Goal: Task Accomplishment & Management: Manage account settings

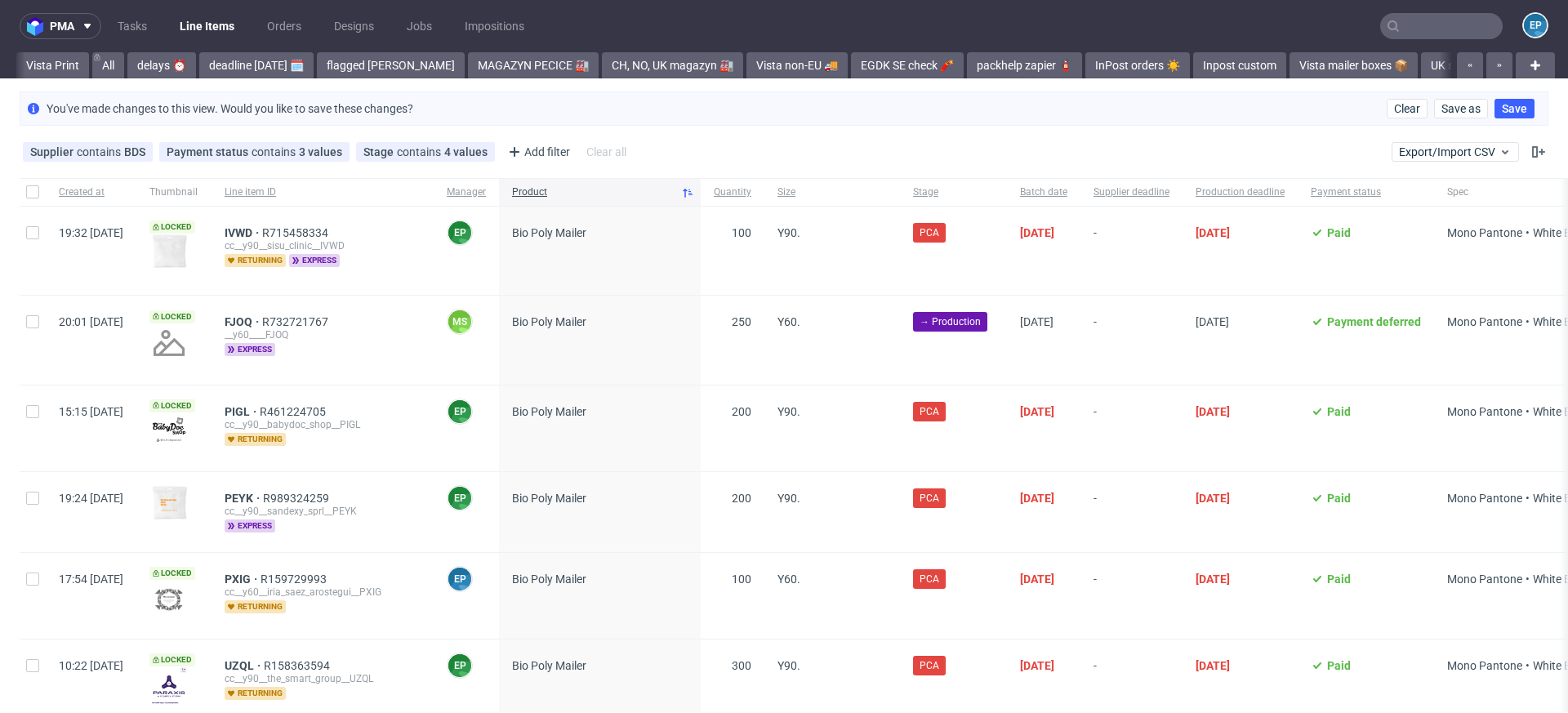
scroll to position [0, 901]
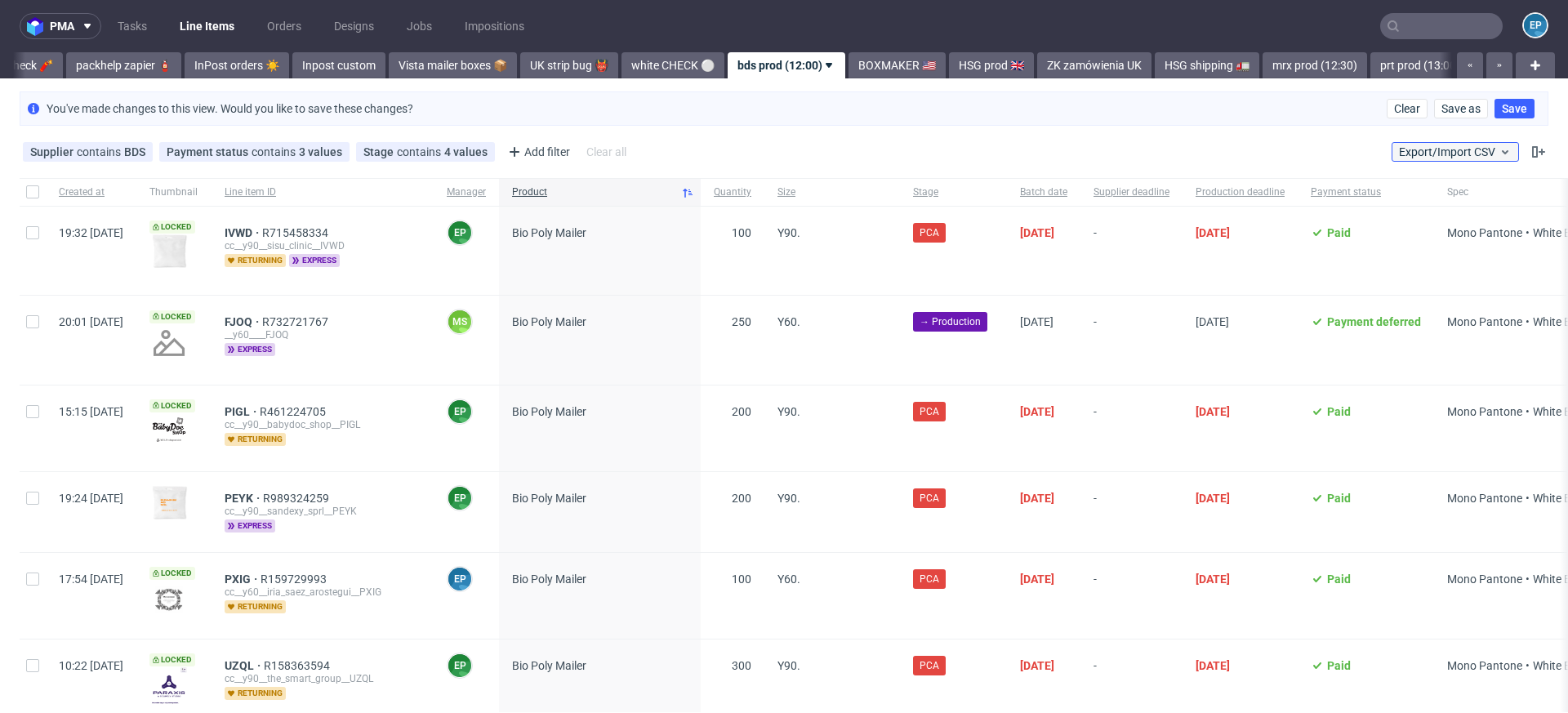
click at [1402, 151] on span "Export/Import CSV" at bounding box center [1455, 151] width 113 height 13
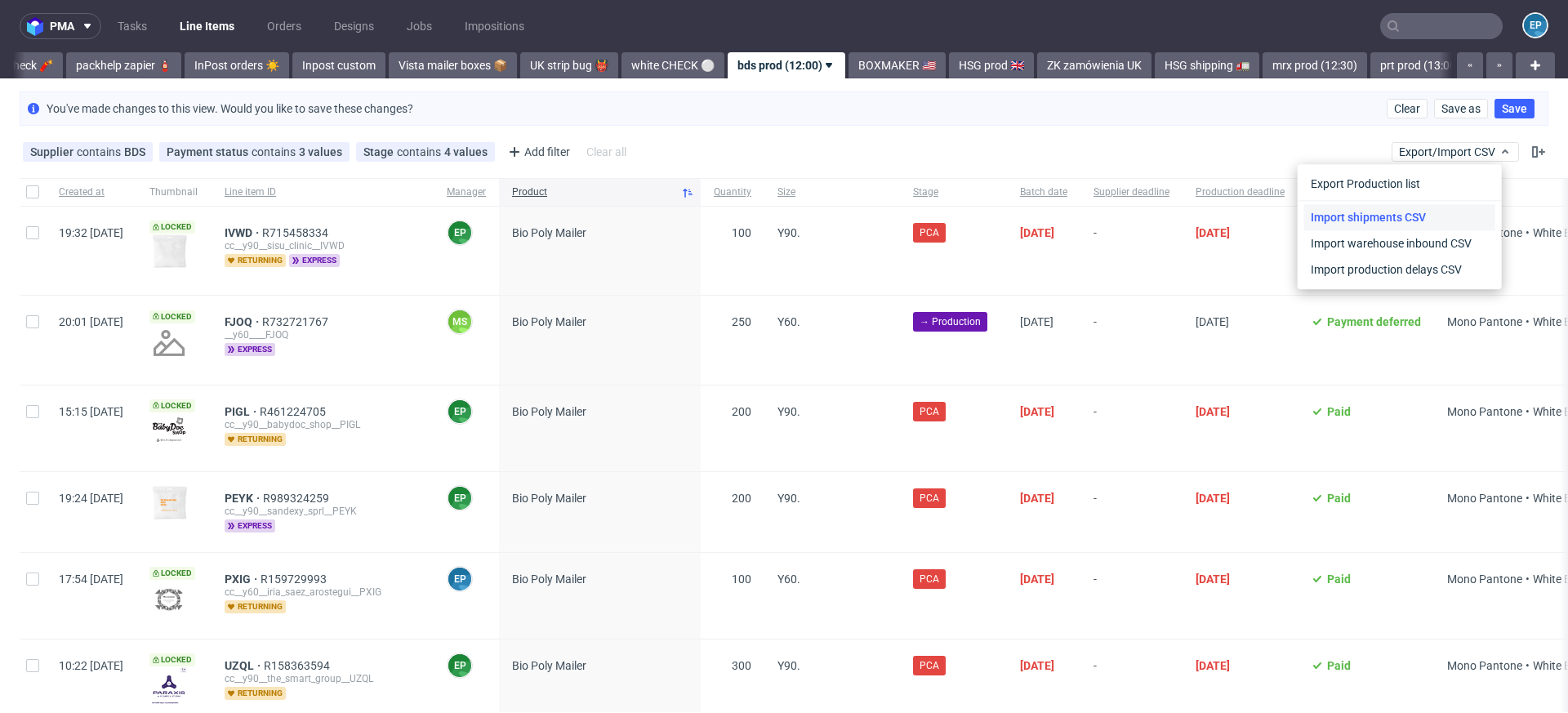
click at [1384, 213] on link "Import shipments CSV" at bounding box center [1400, 217] width 191 height 26
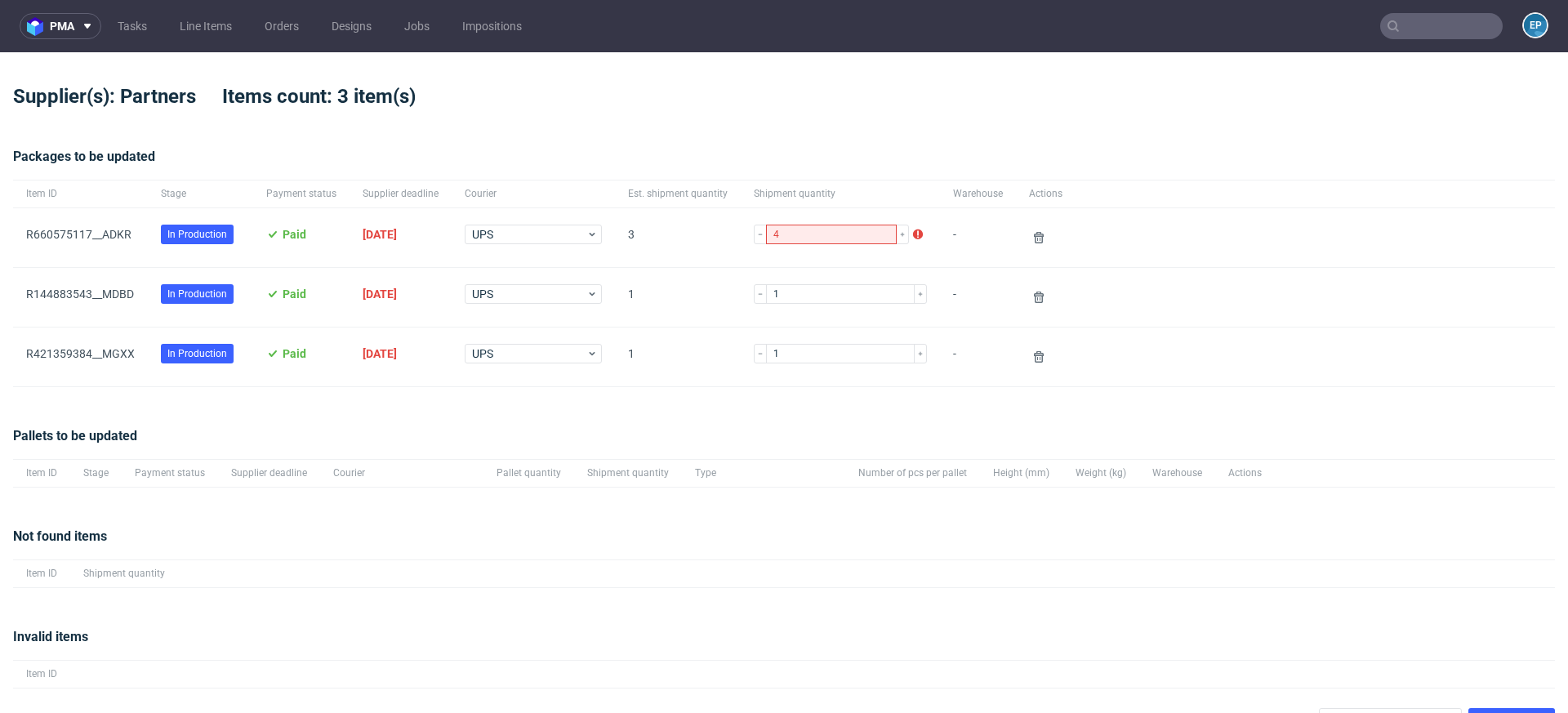
scroll to position [32, 0]
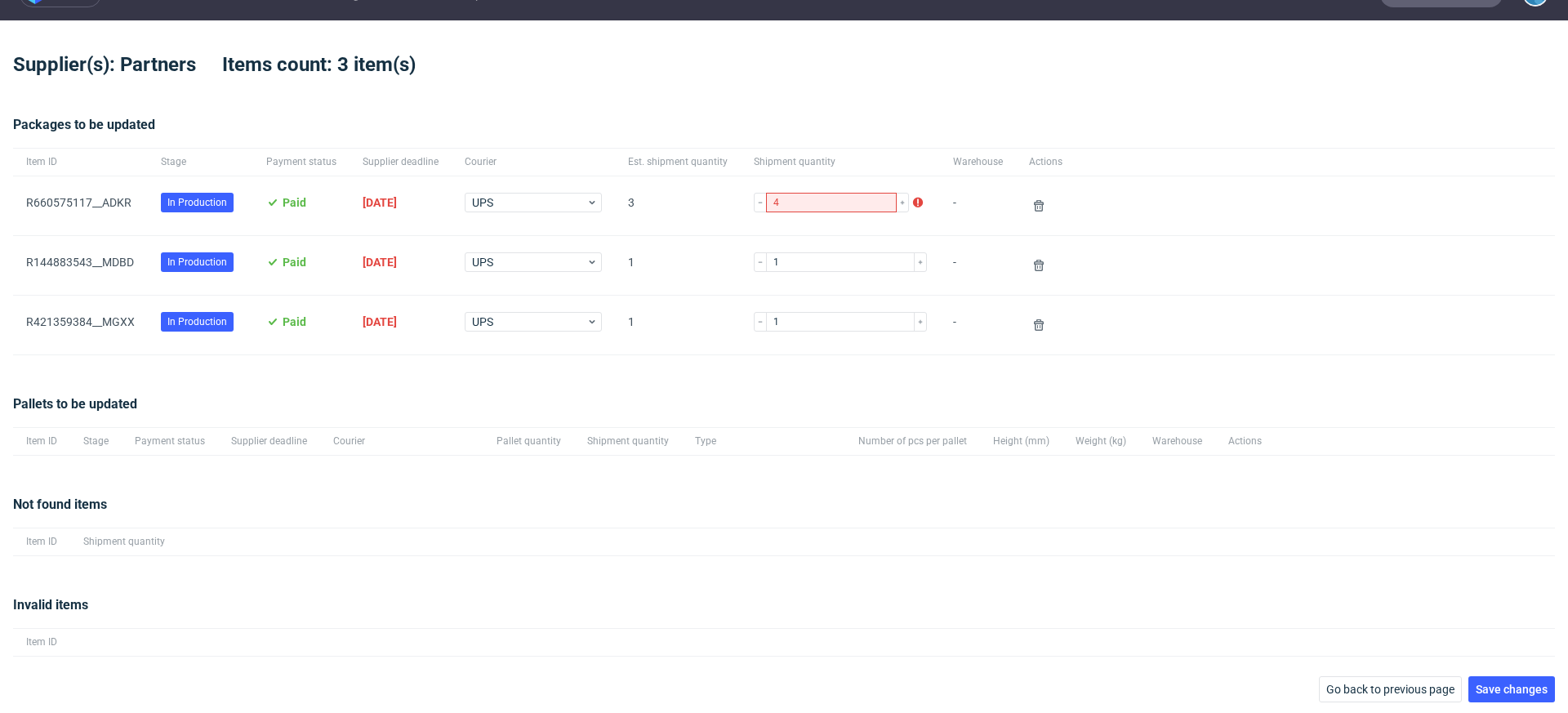
click at [1461, 671] on div "Invalid items Item ID" at bounding box center [784, 626] width 1542 height 100
click at [1476, 684] on span "Save changes" at bounding box center [1512, 689] width 72 height 11
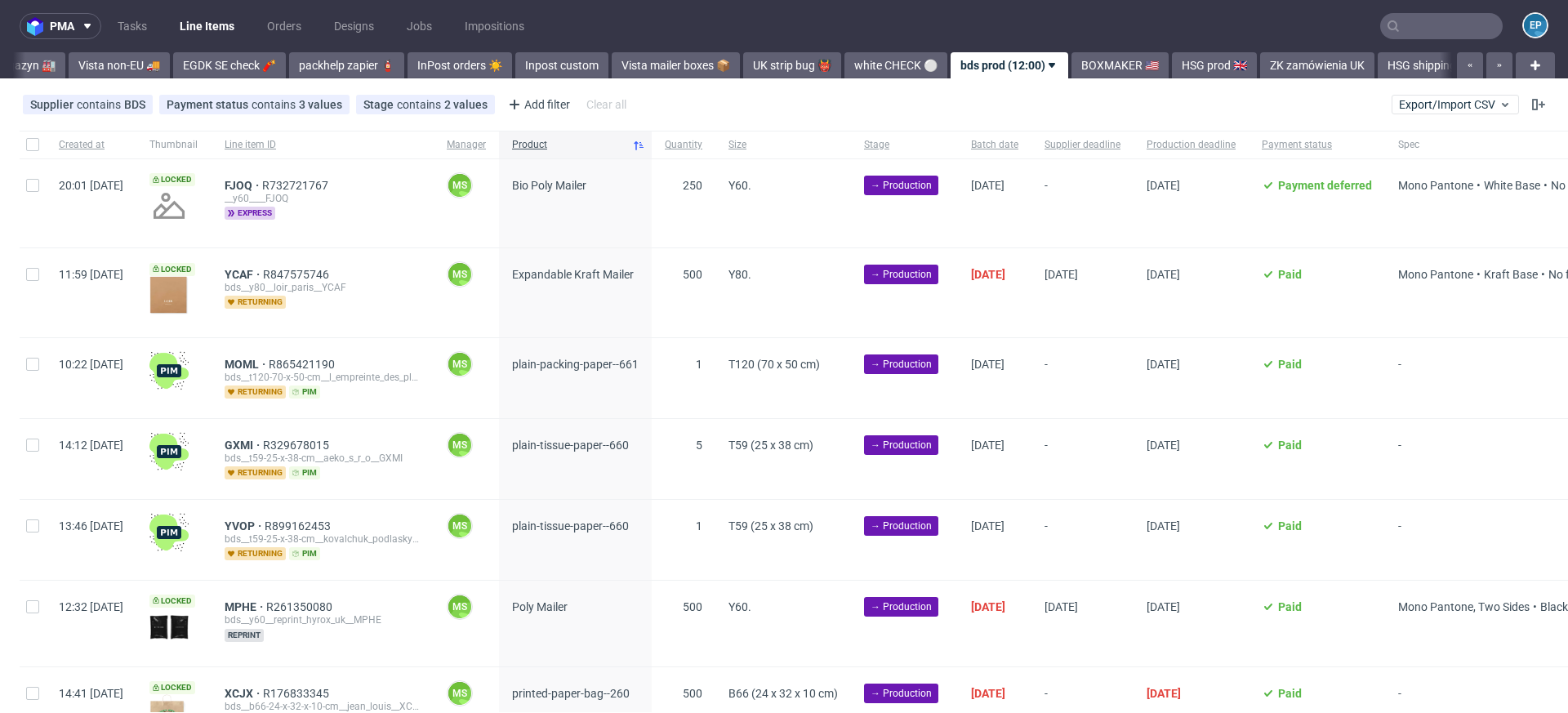
scroll to position [0, 901]
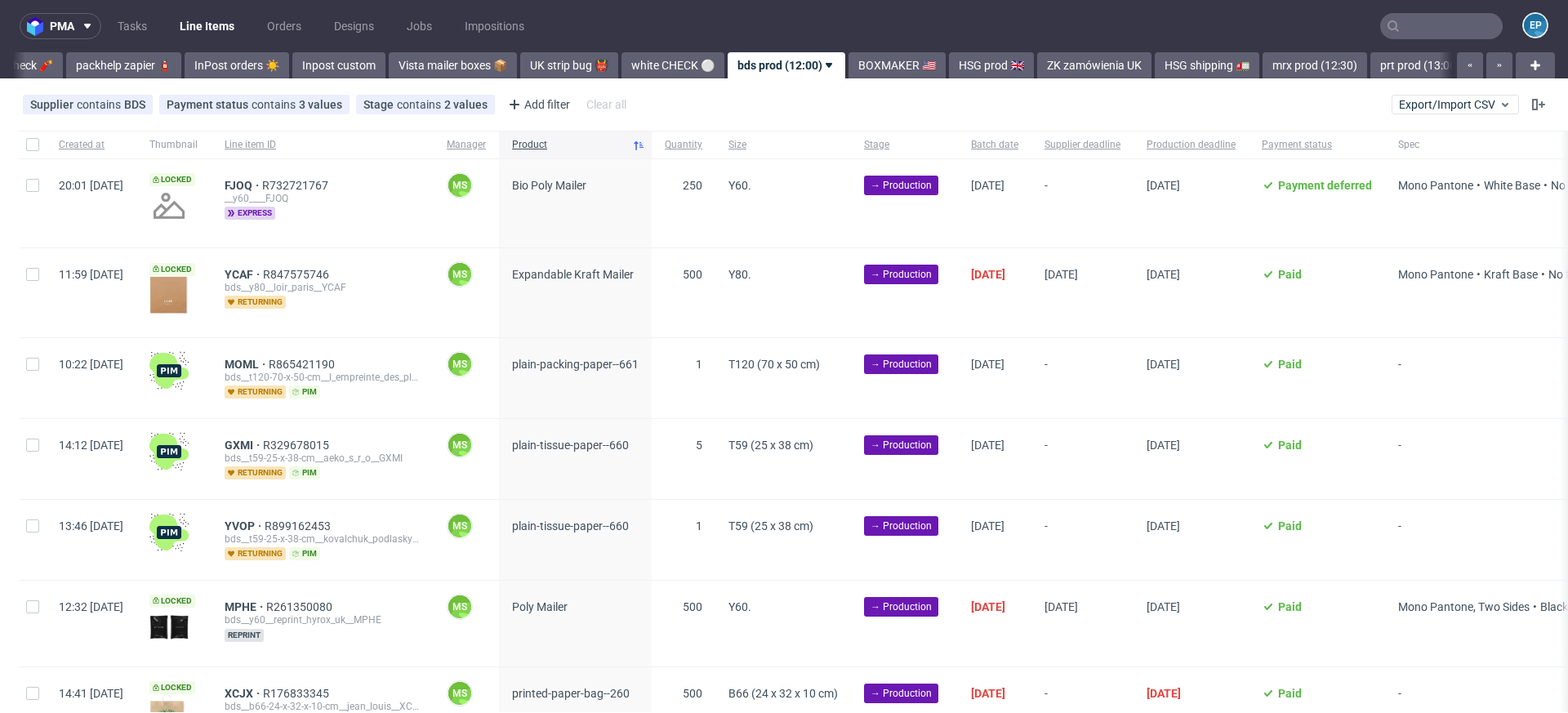
click at [1442, 22] on input "text" at bounding box center [1442, 26] width 123 height 26
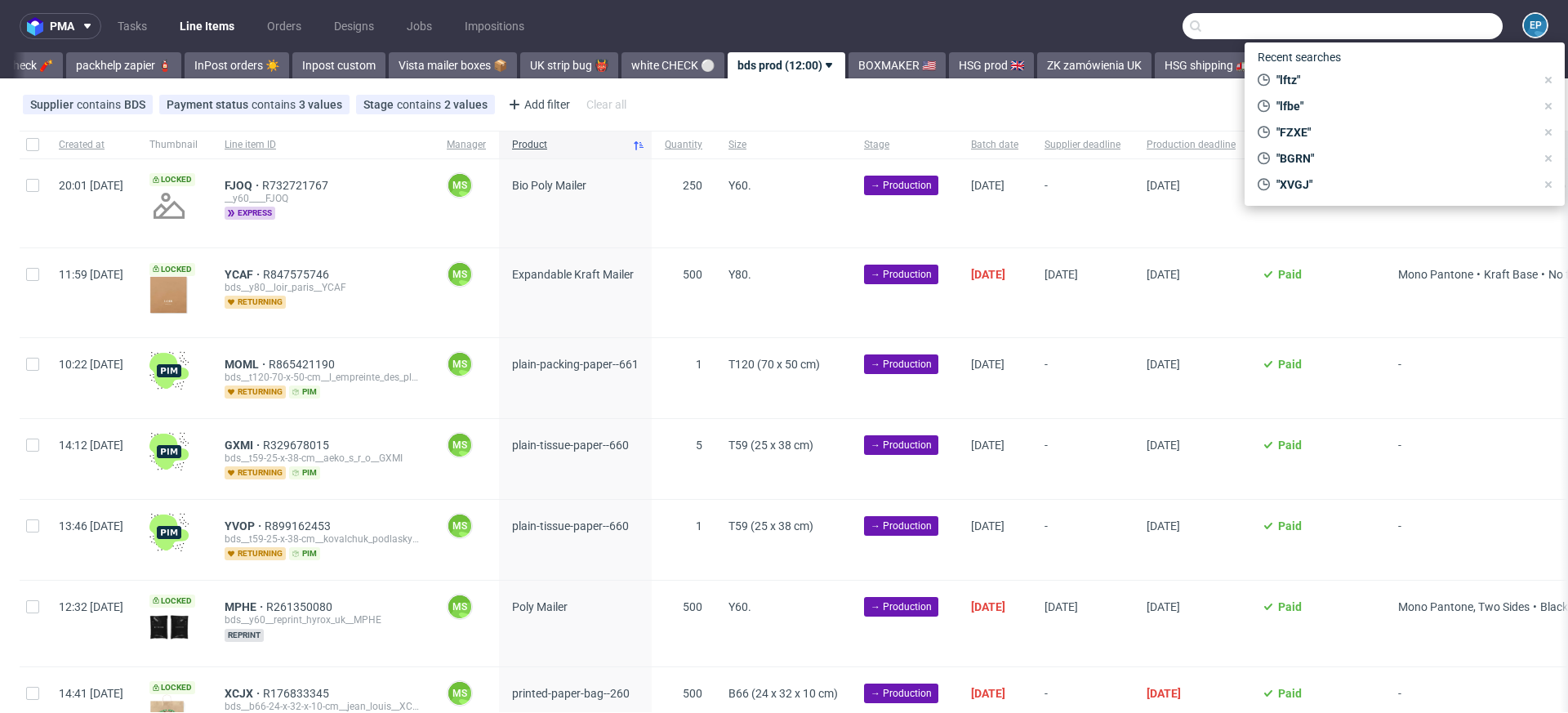
paste input "FP-112512"
type input "FP-112512"
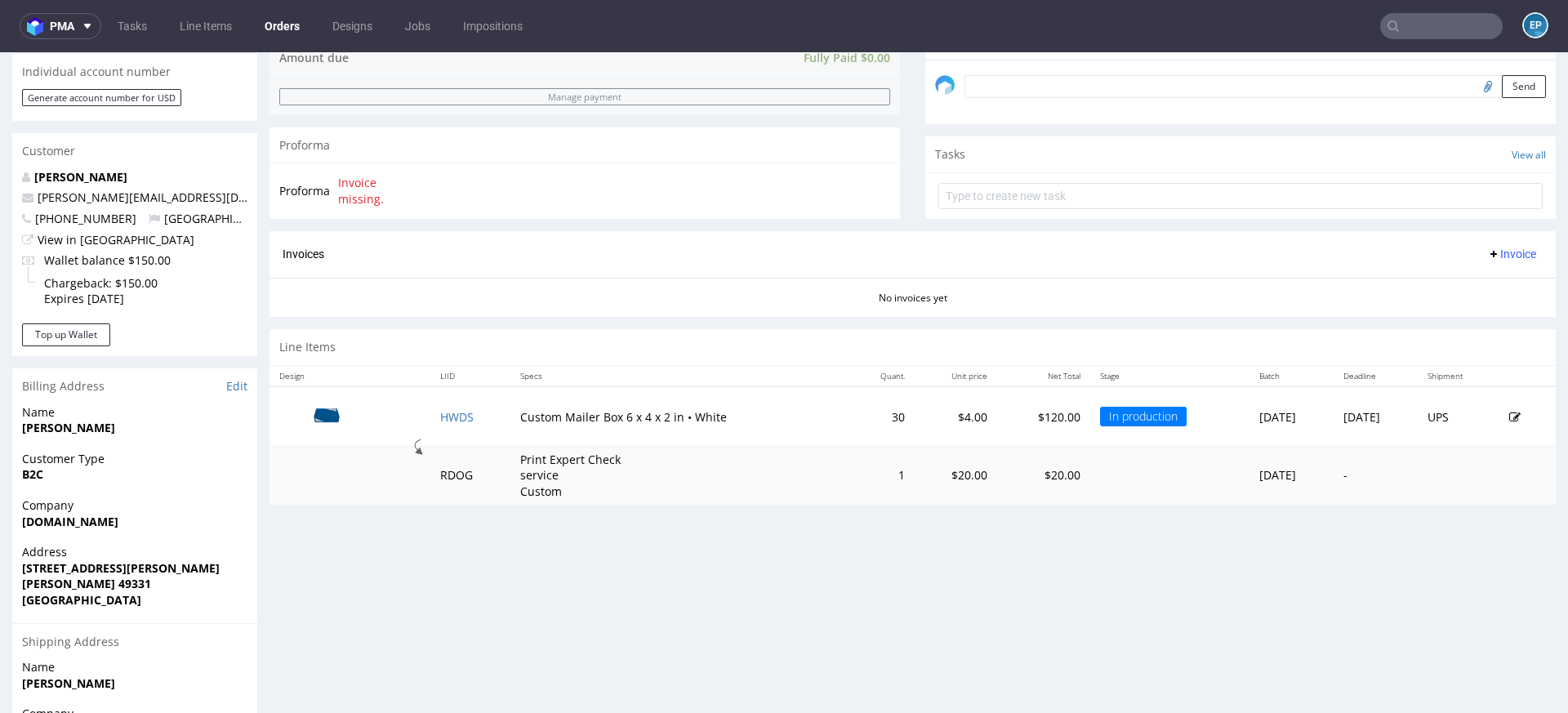
scroll to position [670, 0]
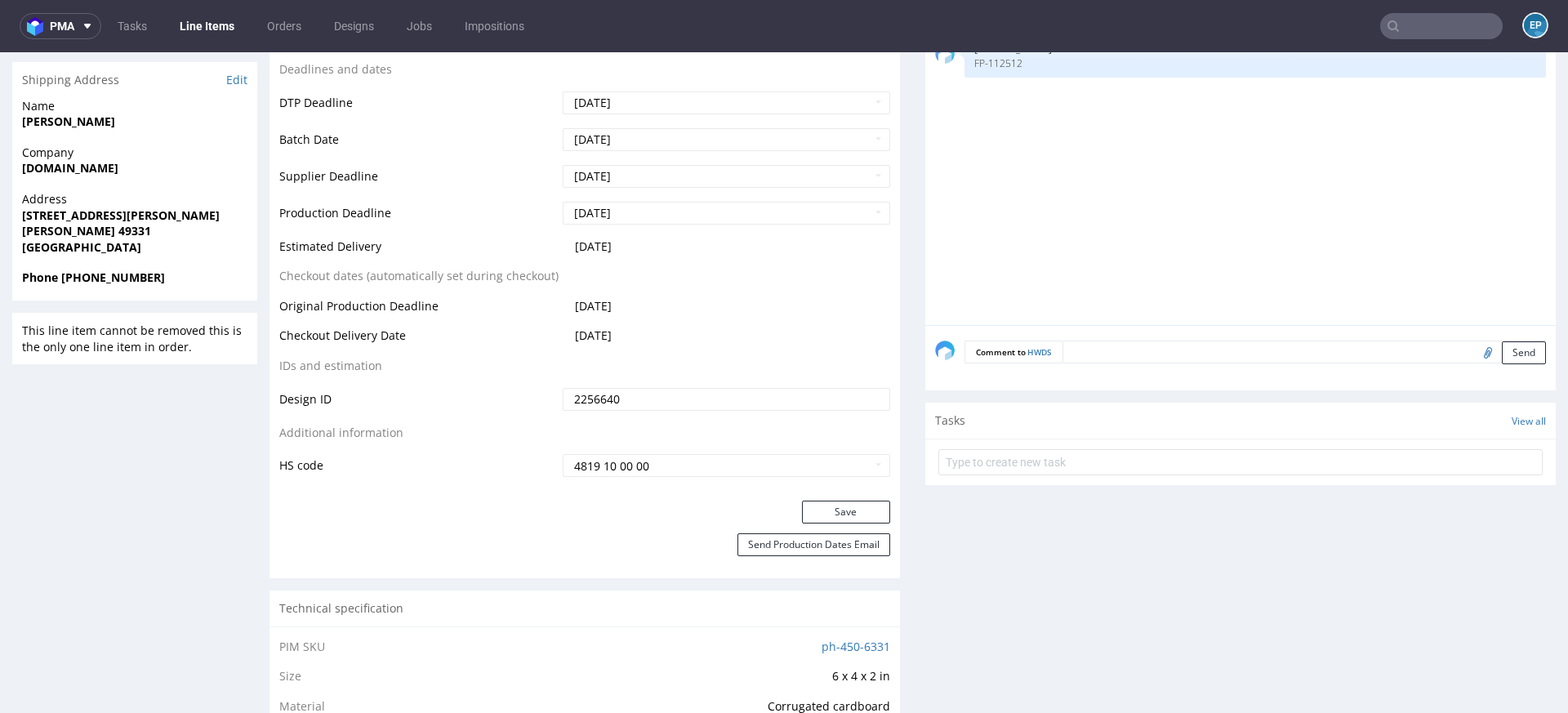
scroll to position [608, 0]
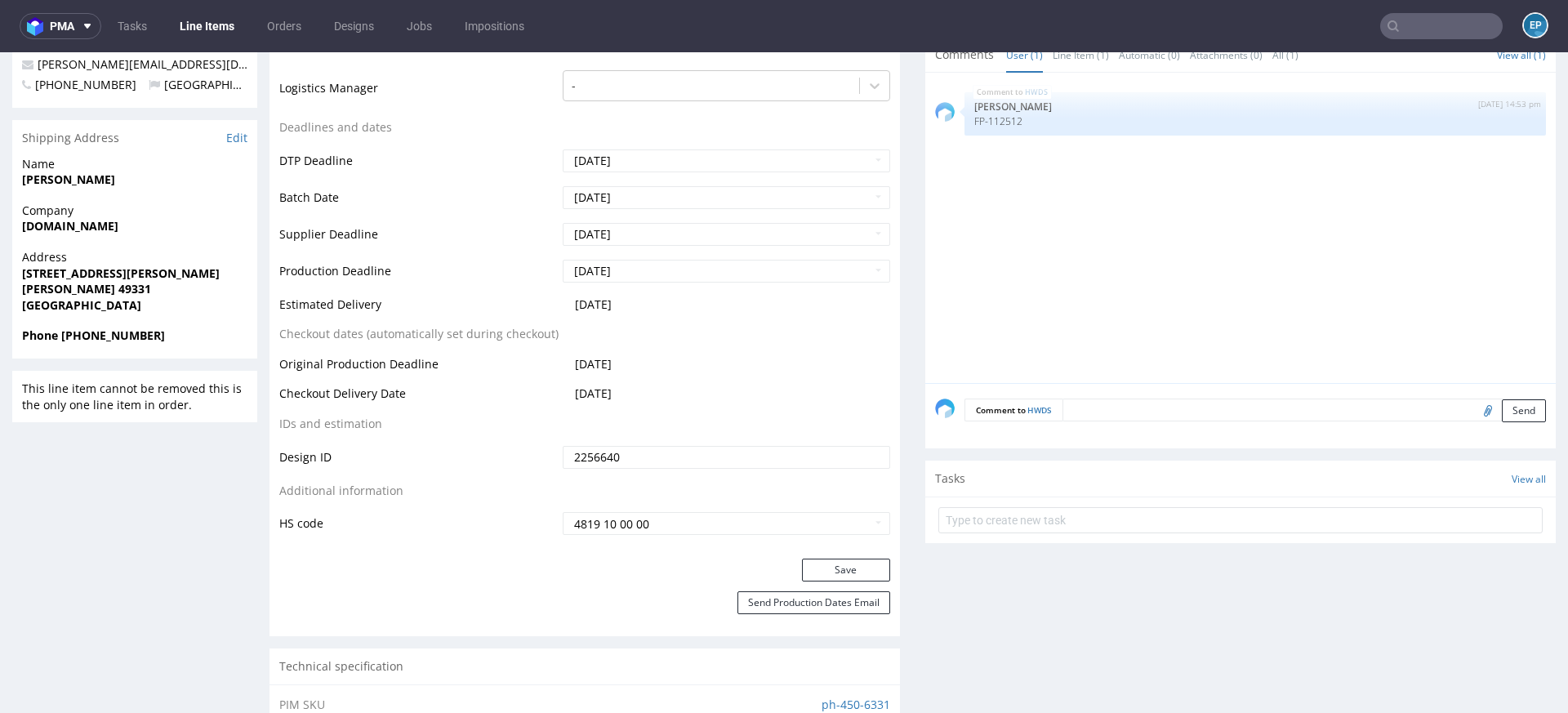
click at [1142, 403] on textarea at bounding box center [1304, 409] width 484 height 22
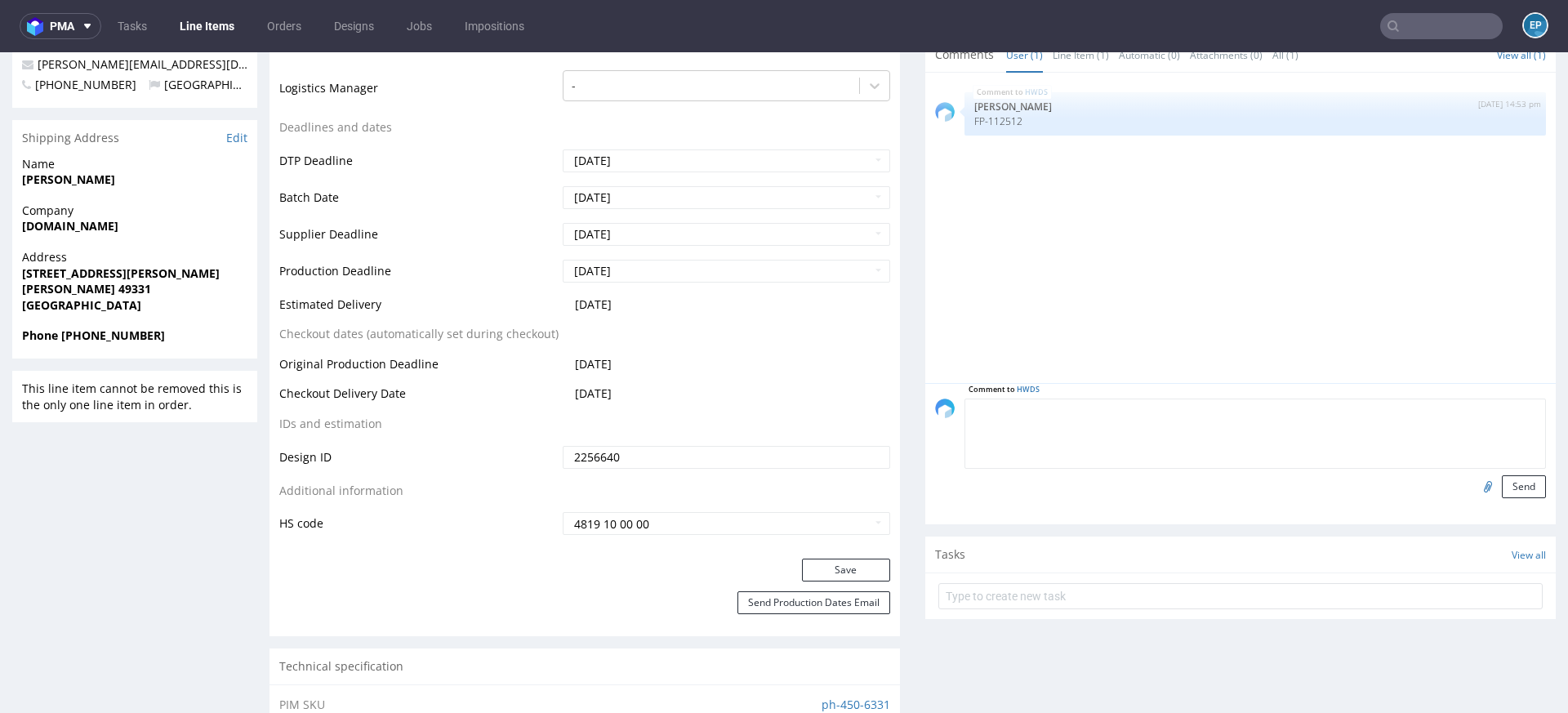
paste textarea "https://www.fedex.com/wtrk/track/?action=track&trackingnumber=393454510803"
type textarea "https://www.fedex.com/wtrk/track/?action=track&trackingnumber=393454510803"
click at [1502, 488] on button "Send" at bounding box center [1524, 486] width 44 height 22
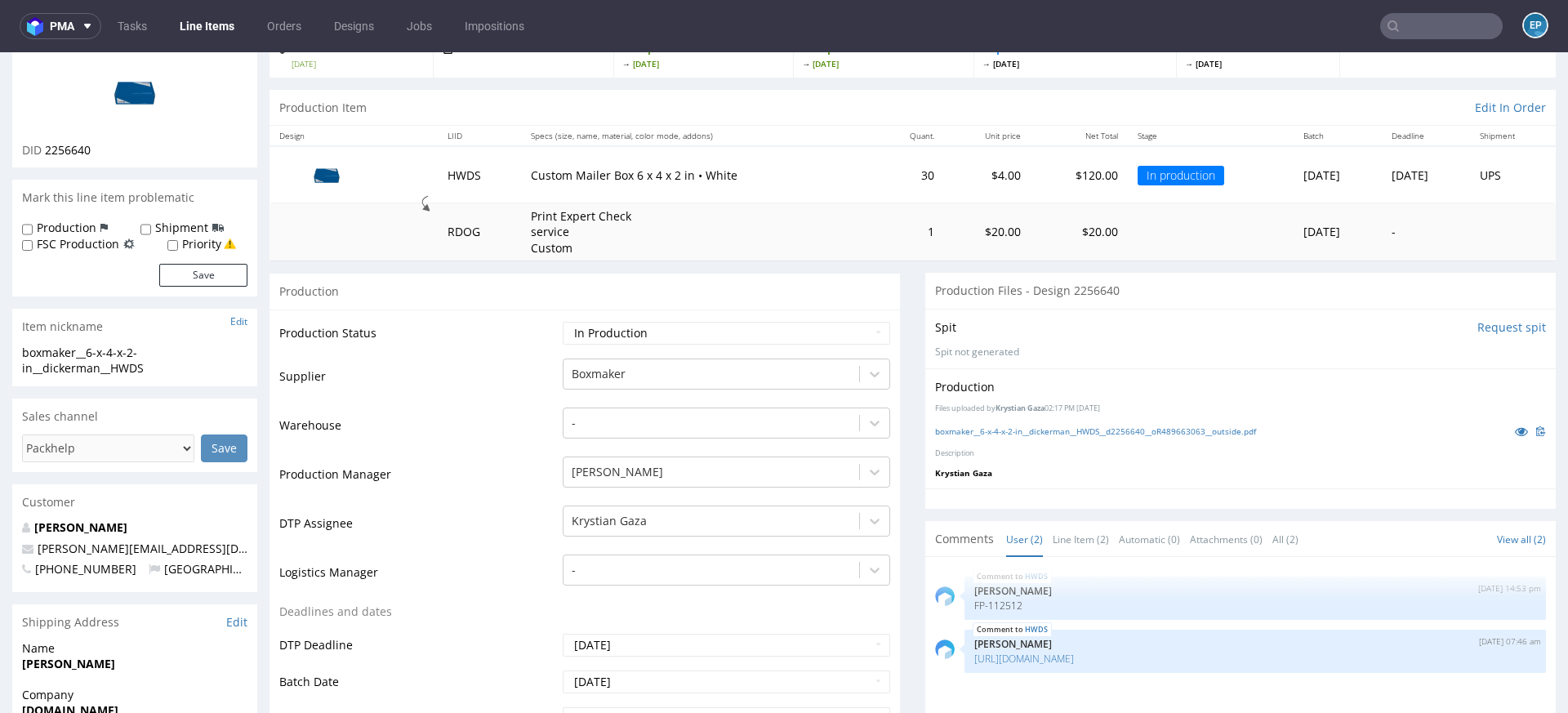
scroll to position [186, 0]
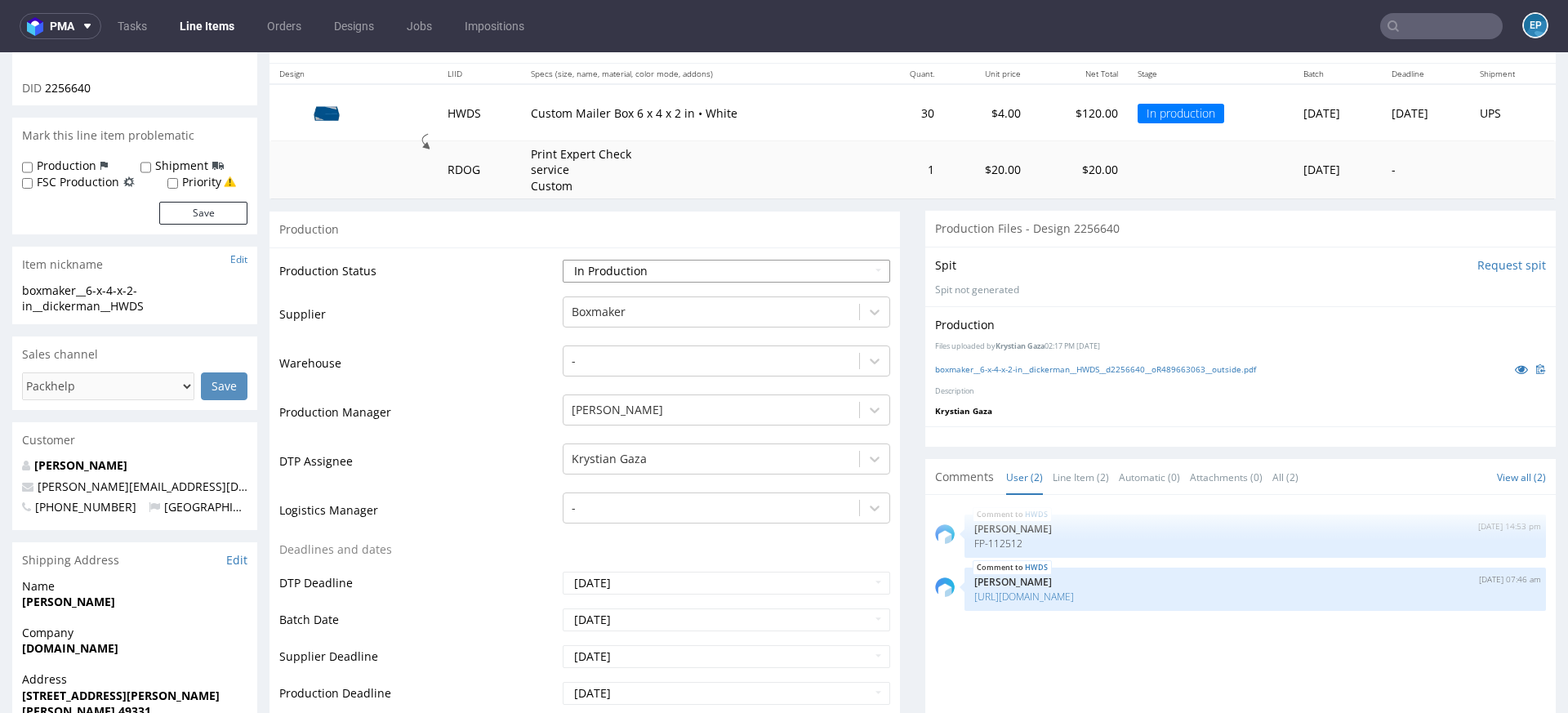
click at [781, 267] on select "Waiting for Artwork Waiting for Diecut Waiting for Mockup Waiting for DTP Waiti…" at bounding box center [726, 271] width 327 height 22
select select "production_complete"
click at [563, 260] on select "Waiting for Artwork Waiting for Diecut Waiting for Mockup Waiting for DTP Waiti…" at bounding box center [726, 271] width 327 height 22
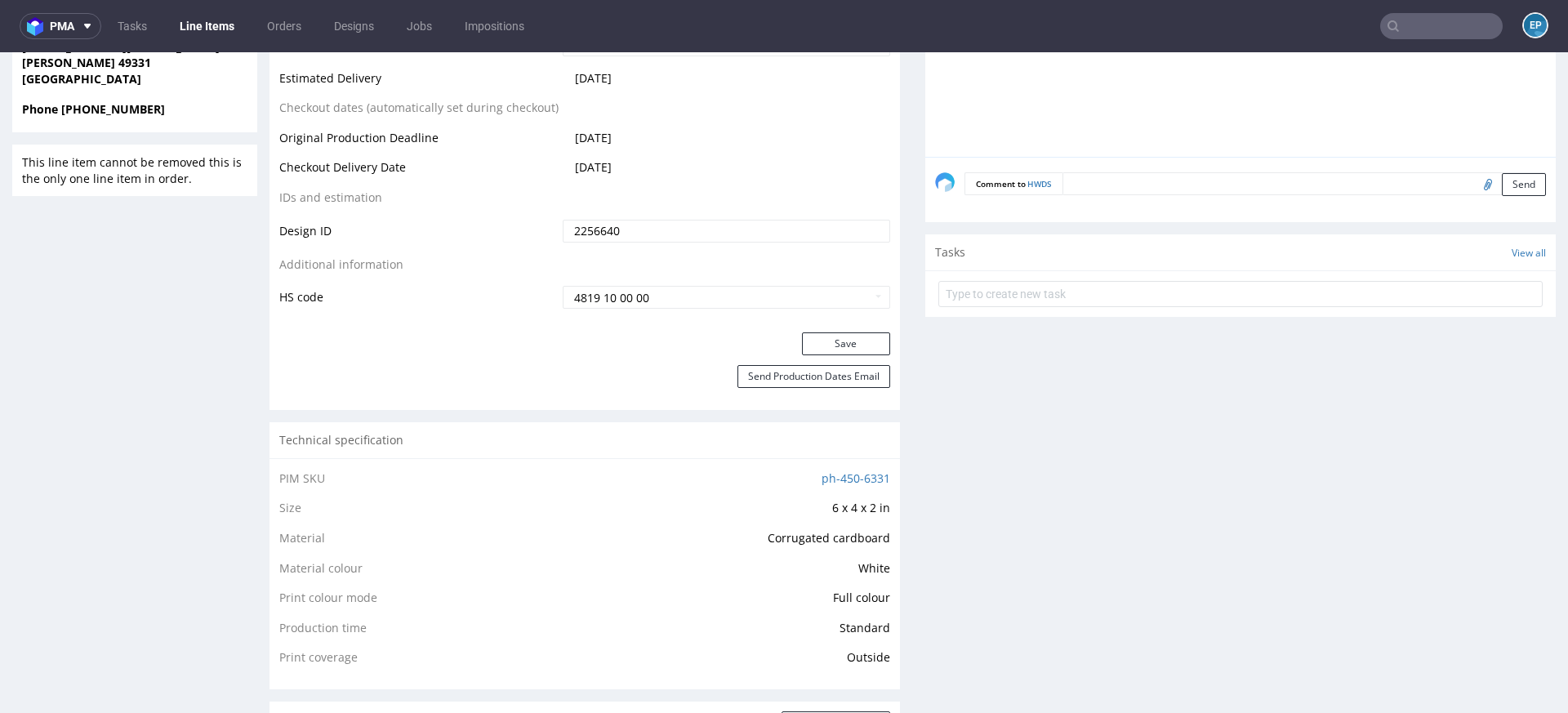
scroll to position [898, 0]
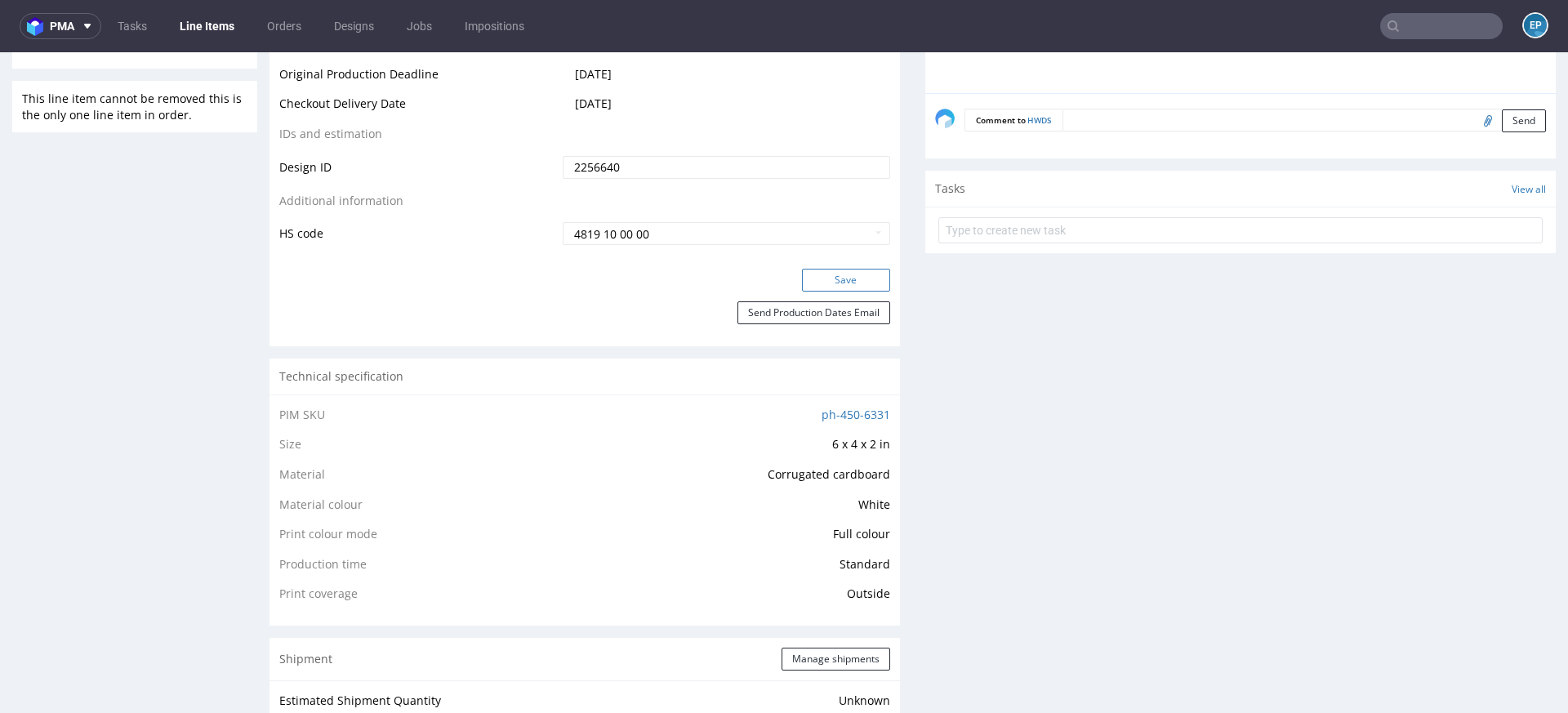
click at [816, 283] on button "Save" at bounding box center [847, 279] width 88 height 22
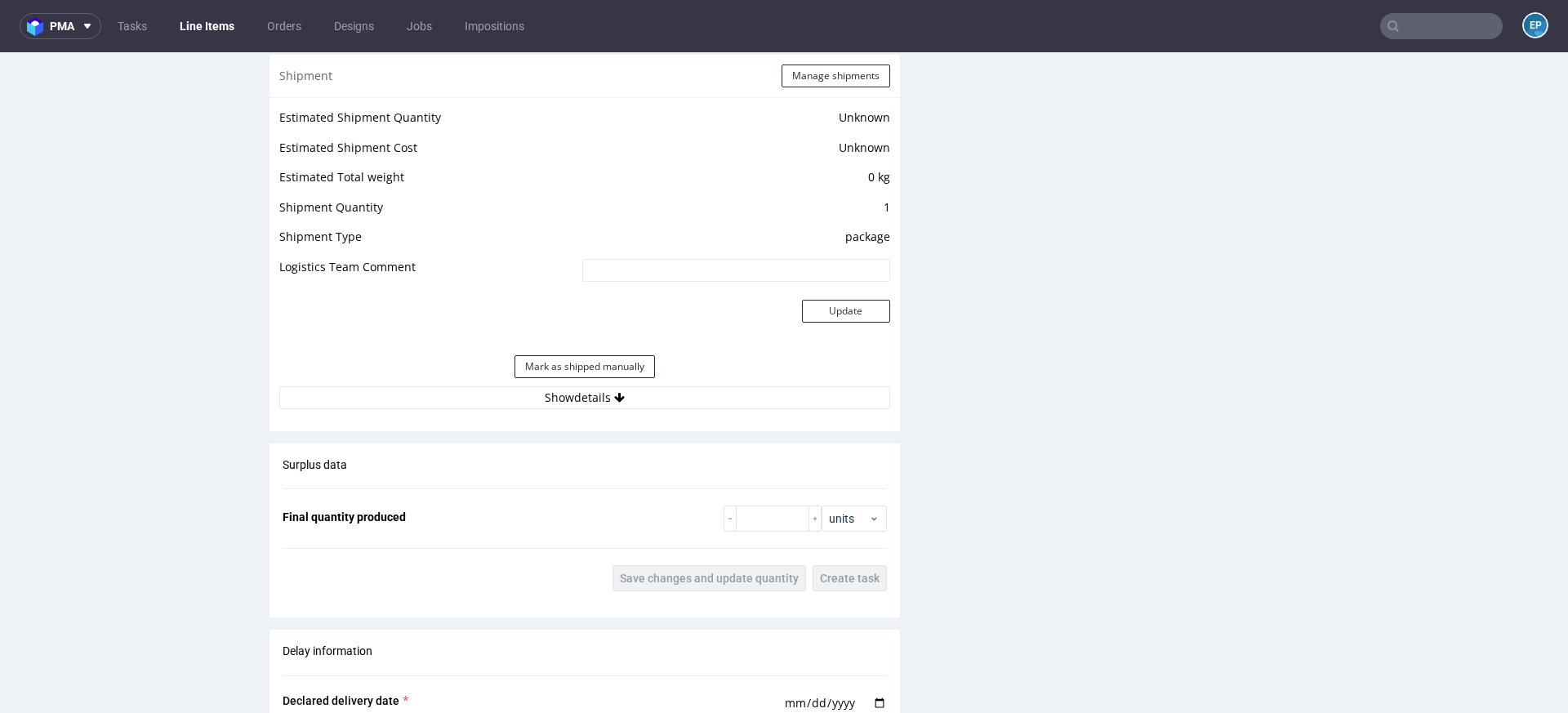
scroll to position [1695, 0]
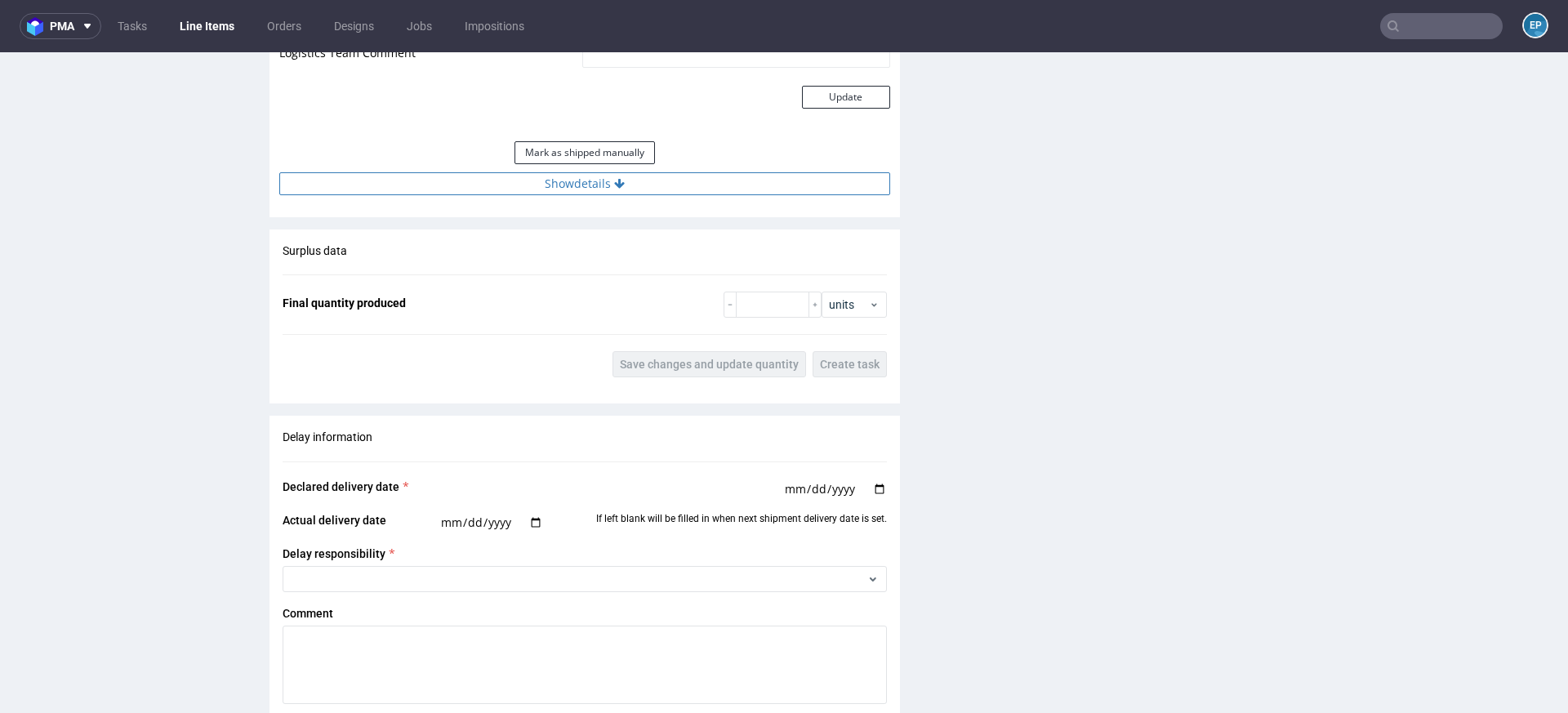
click at [643, 177] on button "Show details" at bounding box center [585, 183] width 611 height 22
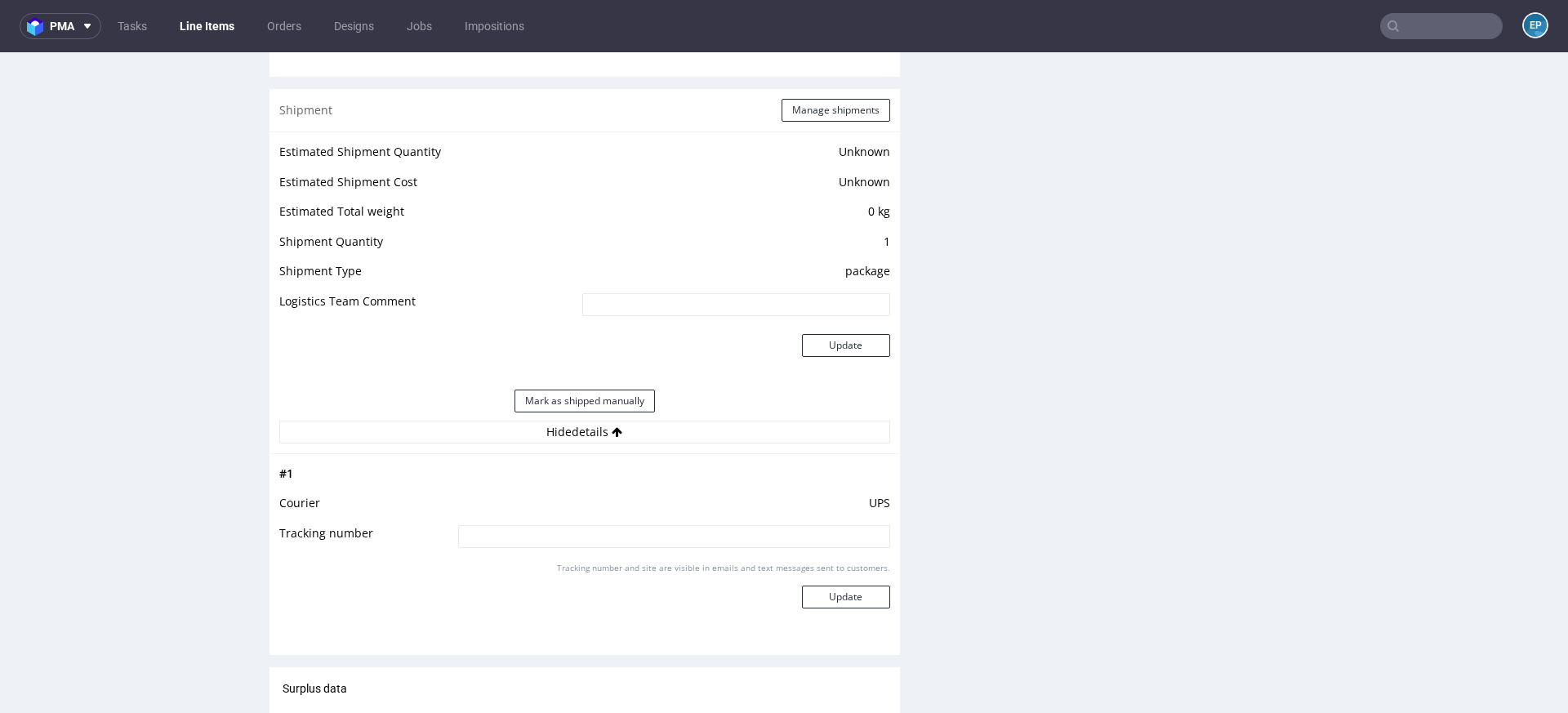
scroll to position [1417, 0]
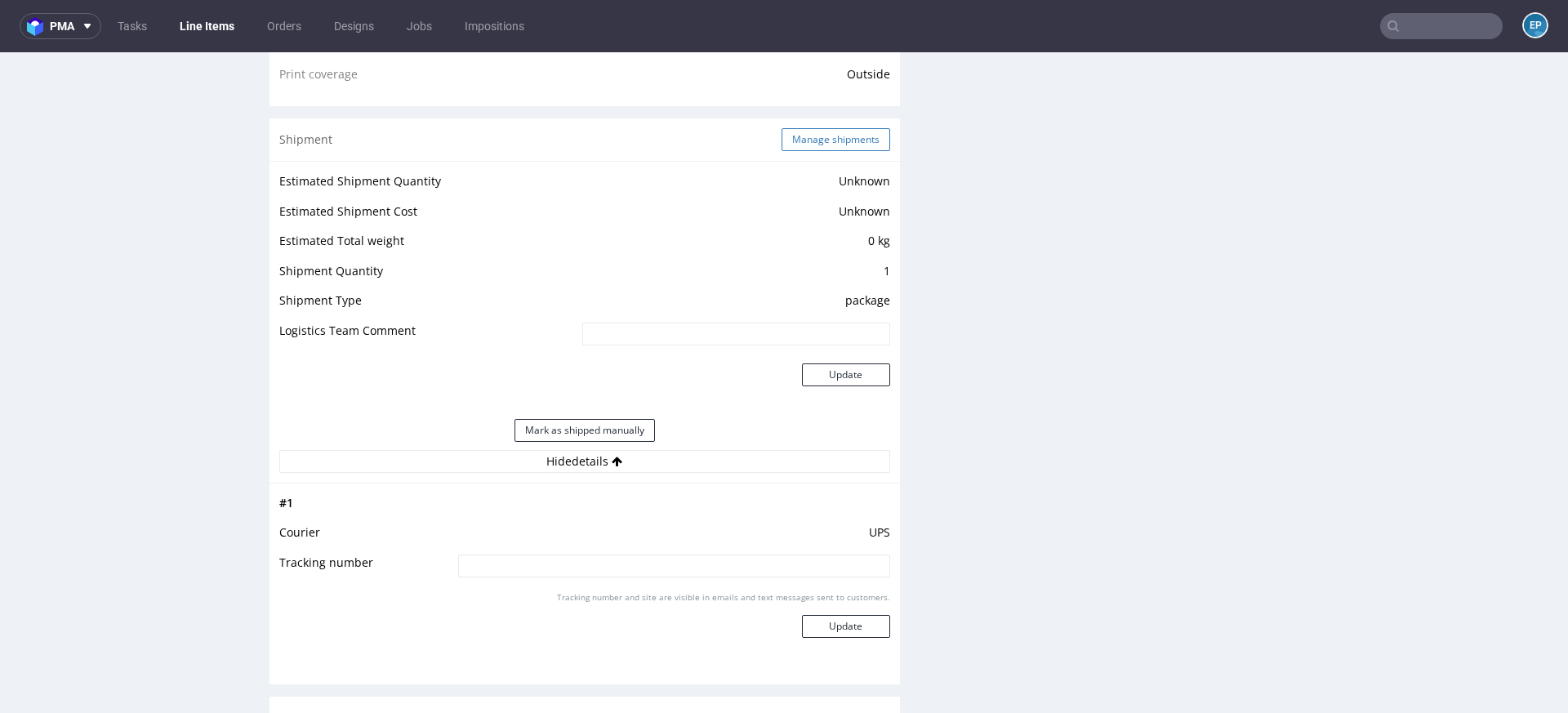
click at [802, 133] on button "Manage shipments" at bounding box center [836, 139] width 108 height 22
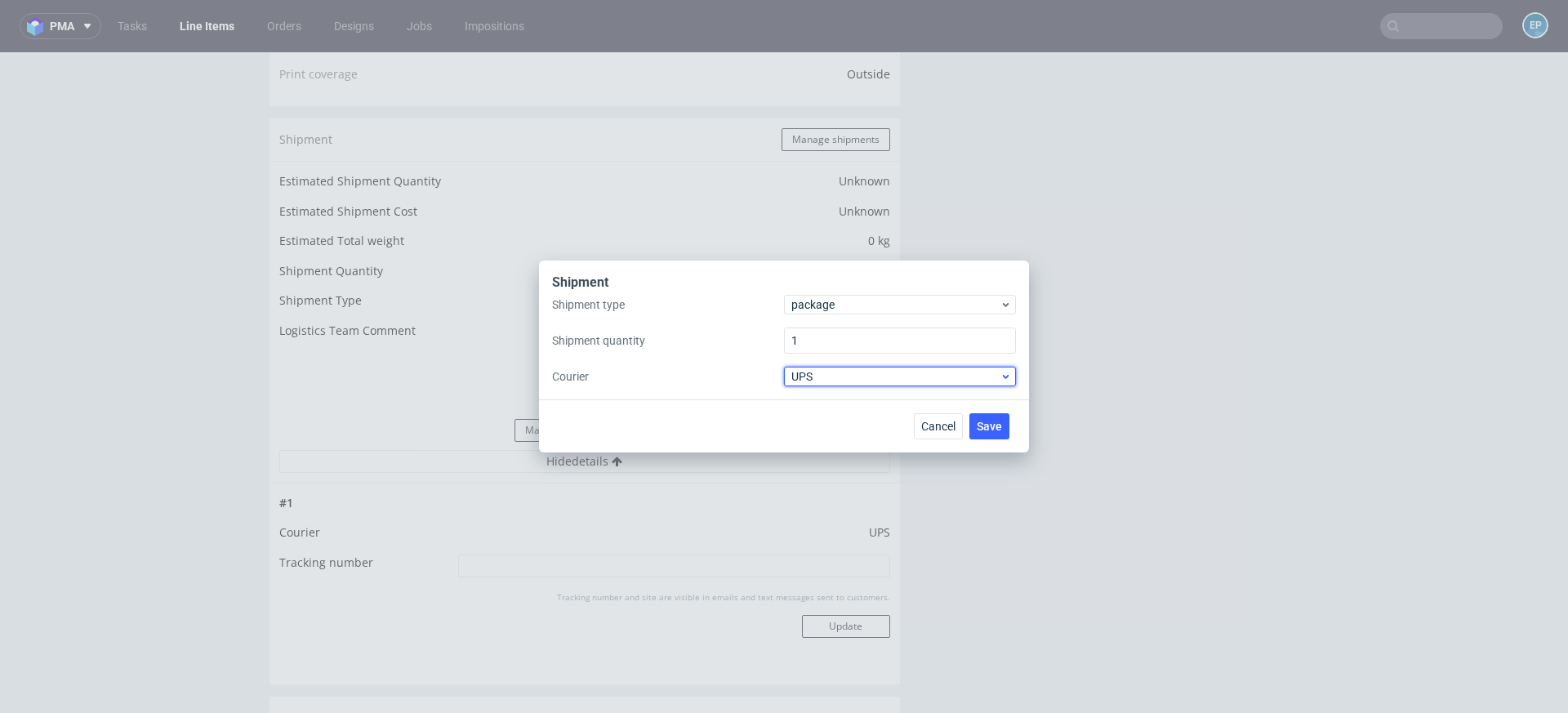
click at [810, 382] on span "UPS" at bounding box center [895, 376] width 209 height 16
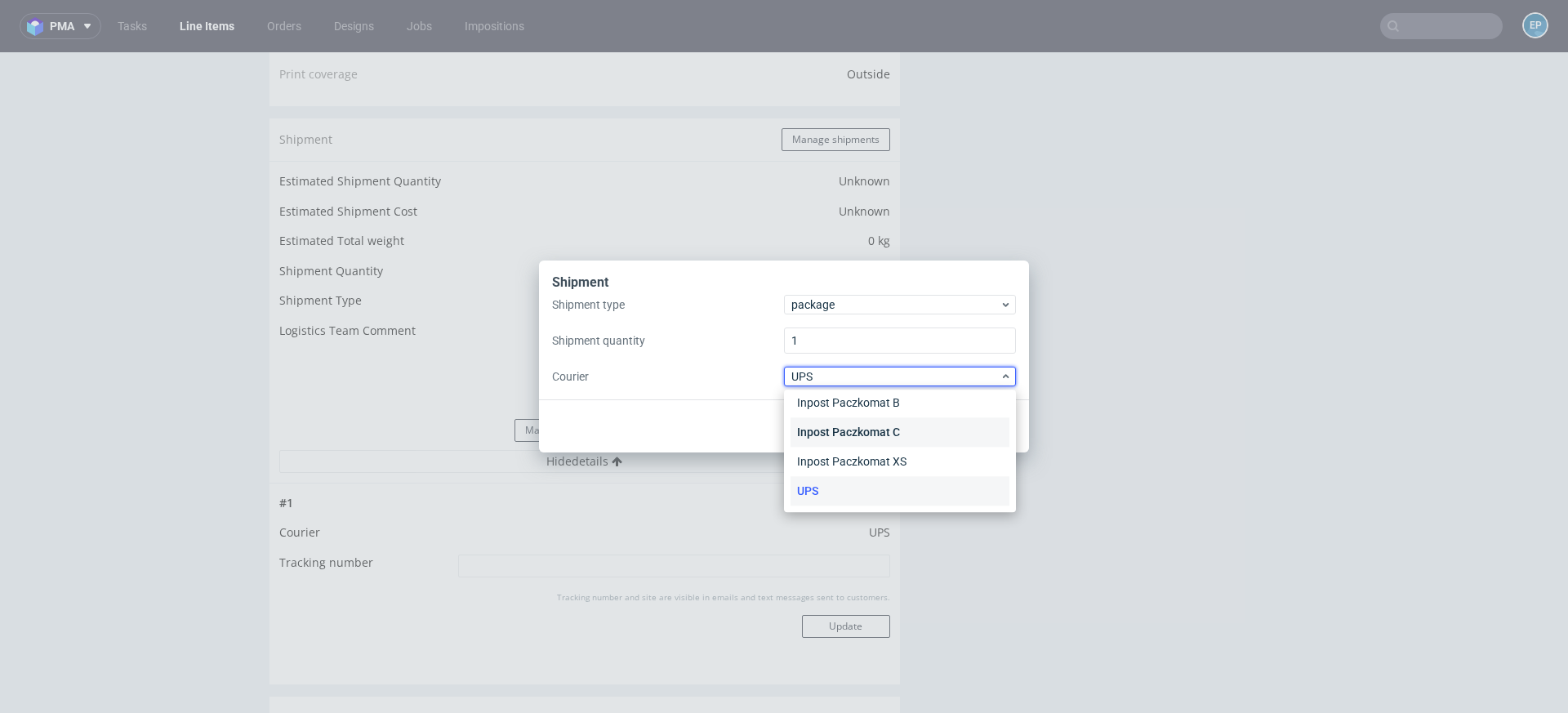
scroll to position [0, 0]
click at [816, 461] on div "Fedex" at bounding box center [900, 470] width 219 height 29
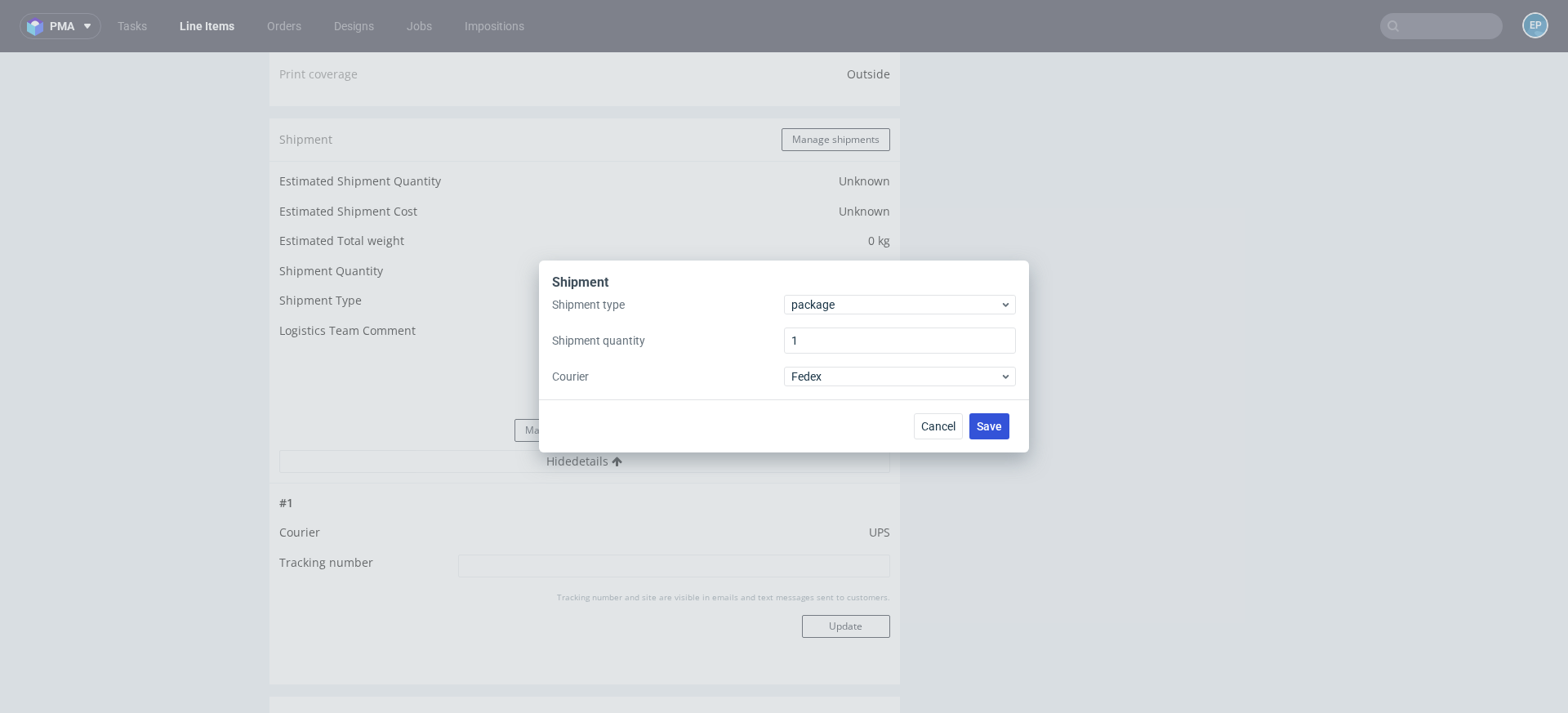
click at [989, 424] on span "Save" at bounding box center [989, 426] width 25 height 11
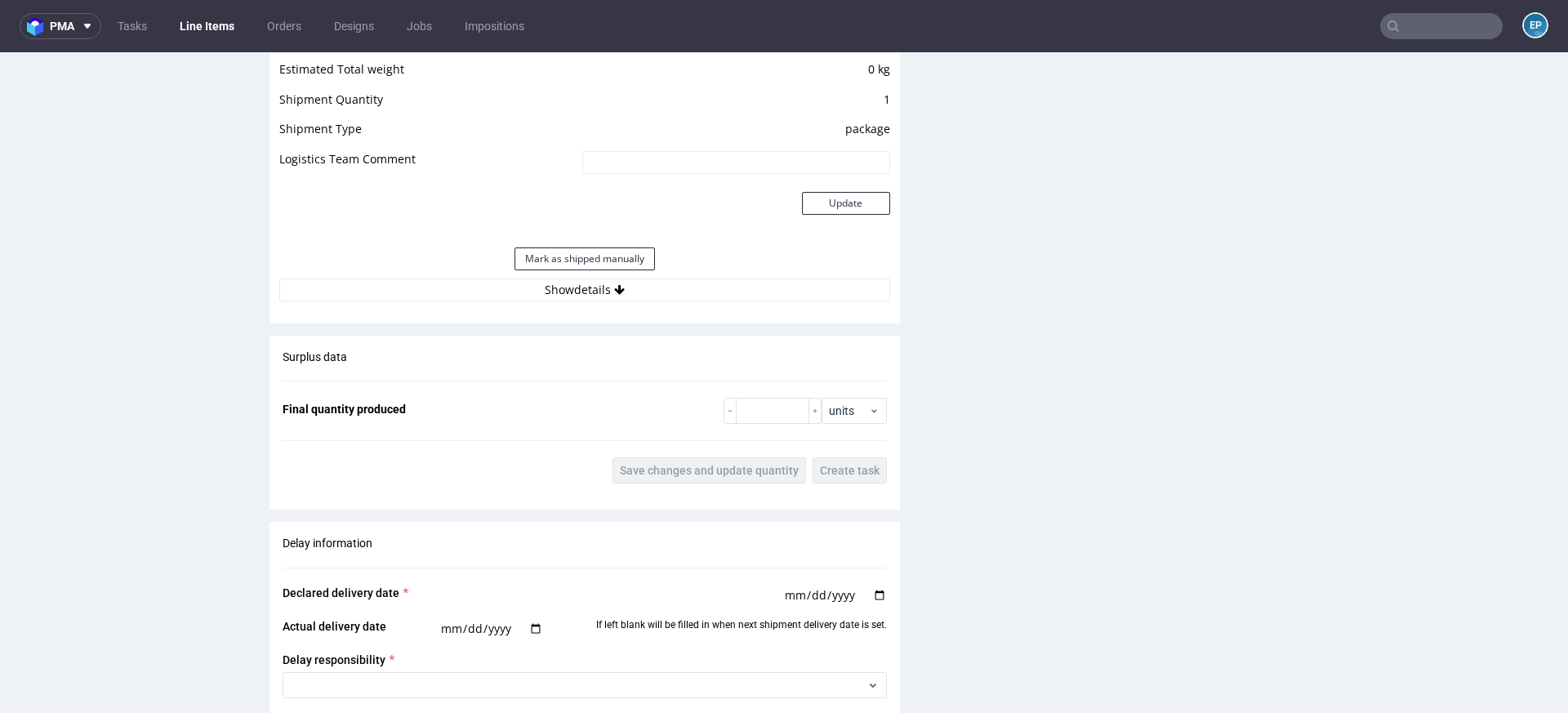
scroll to position [1627, 0]
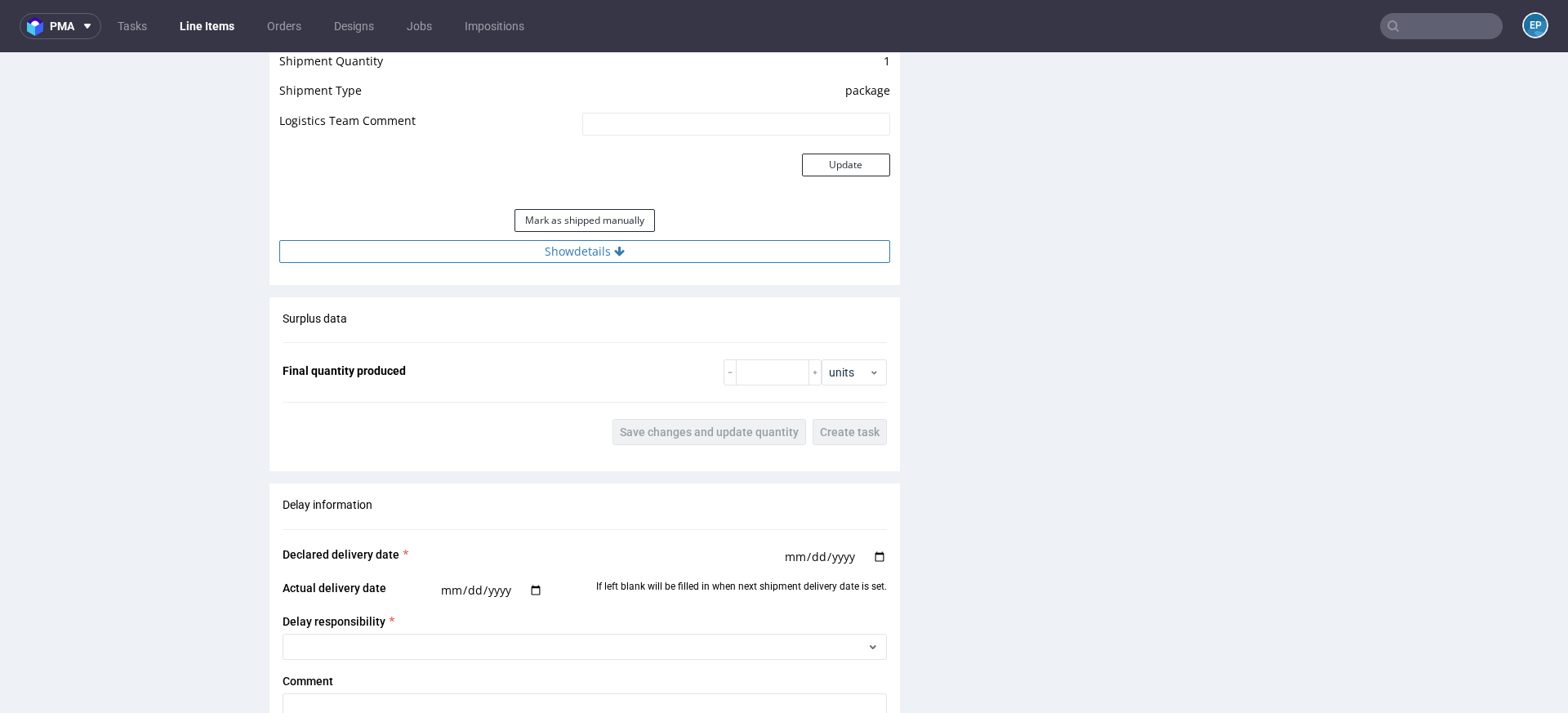
click at [681, 250] on button "Show details" at bounding box center [585, 251] width 611 height 22
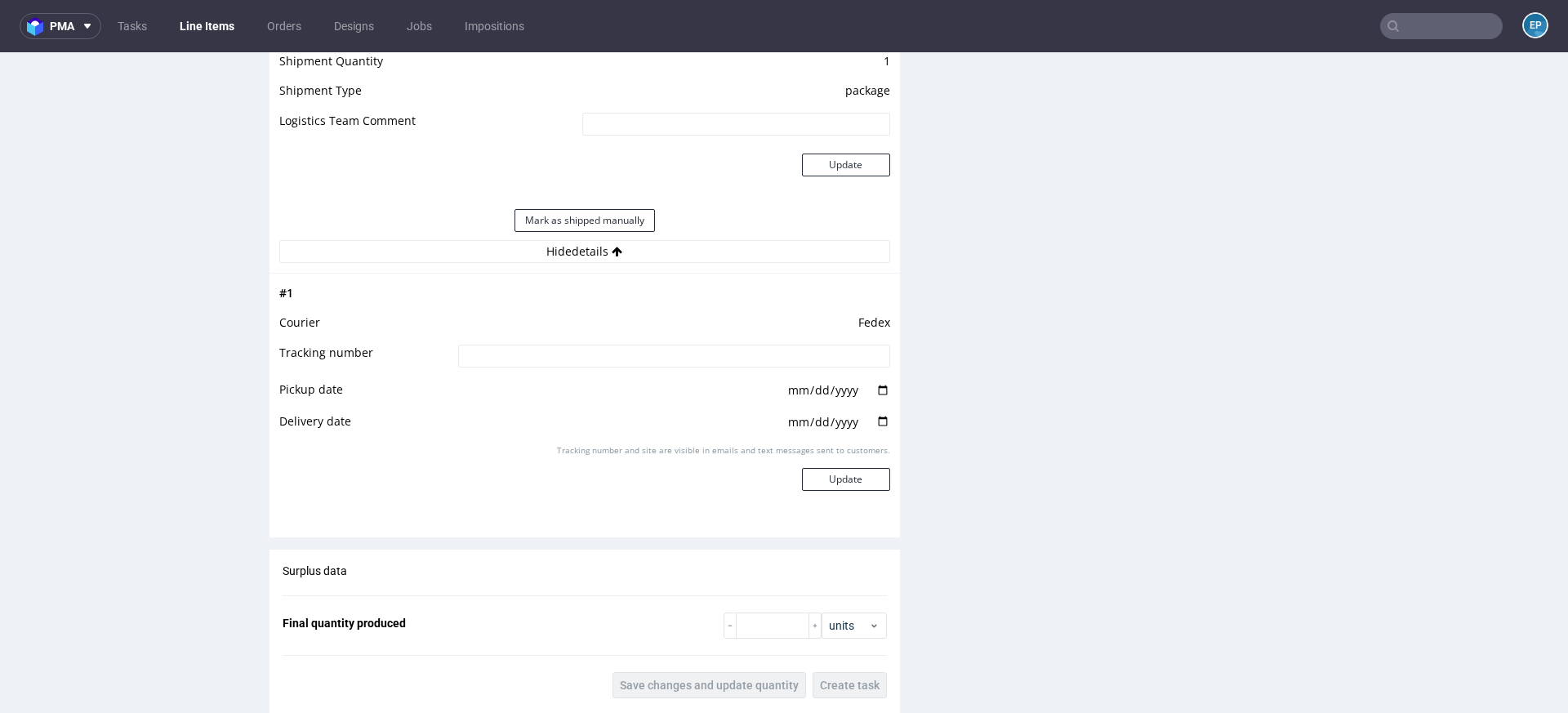
click at [669, 350] on input at bounding box center [674, 356] width 432 height 22
paste input "393454510803"
type input "393454510803"
click at [820, 485] on button "Update" at bounding box center [847, 479] width 88 height 22
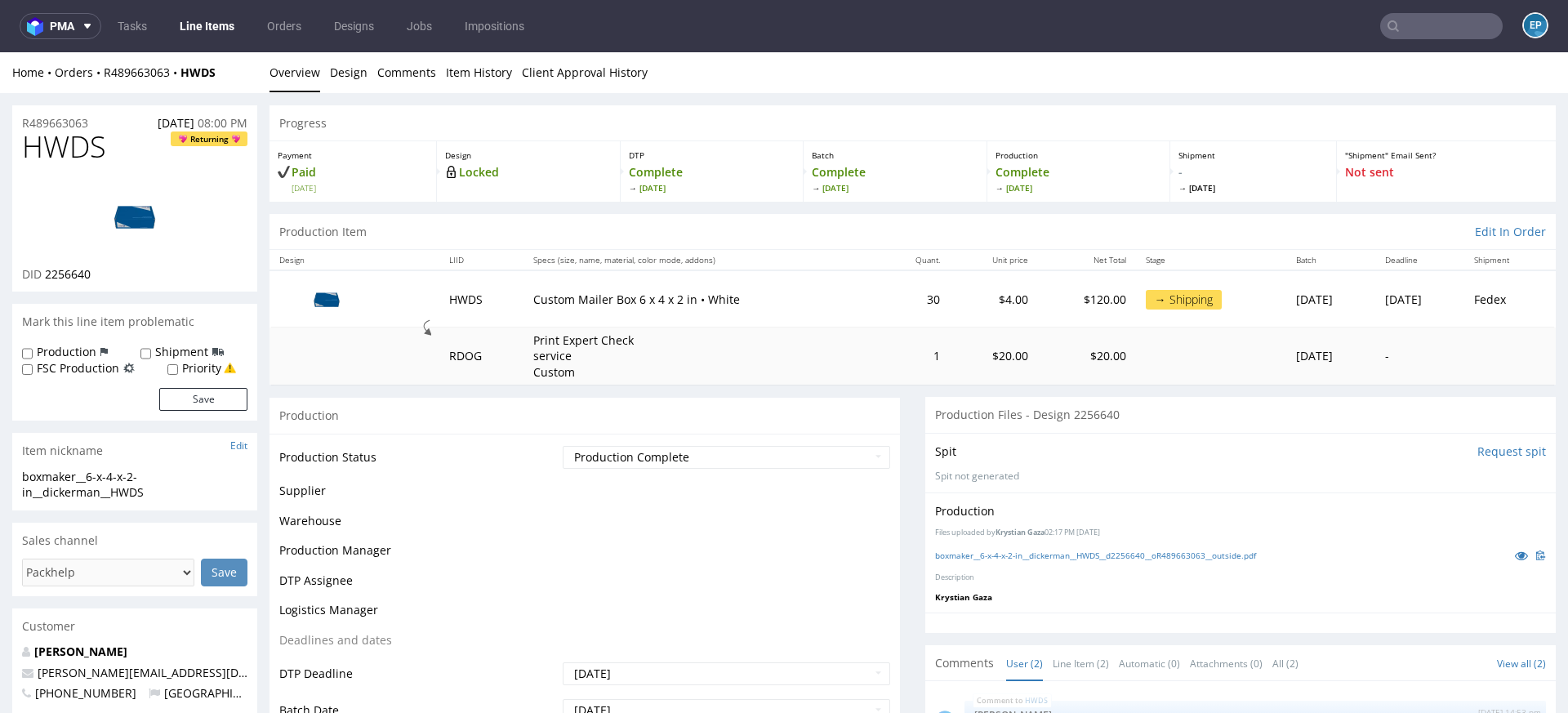
scroll to position [1250, 0]
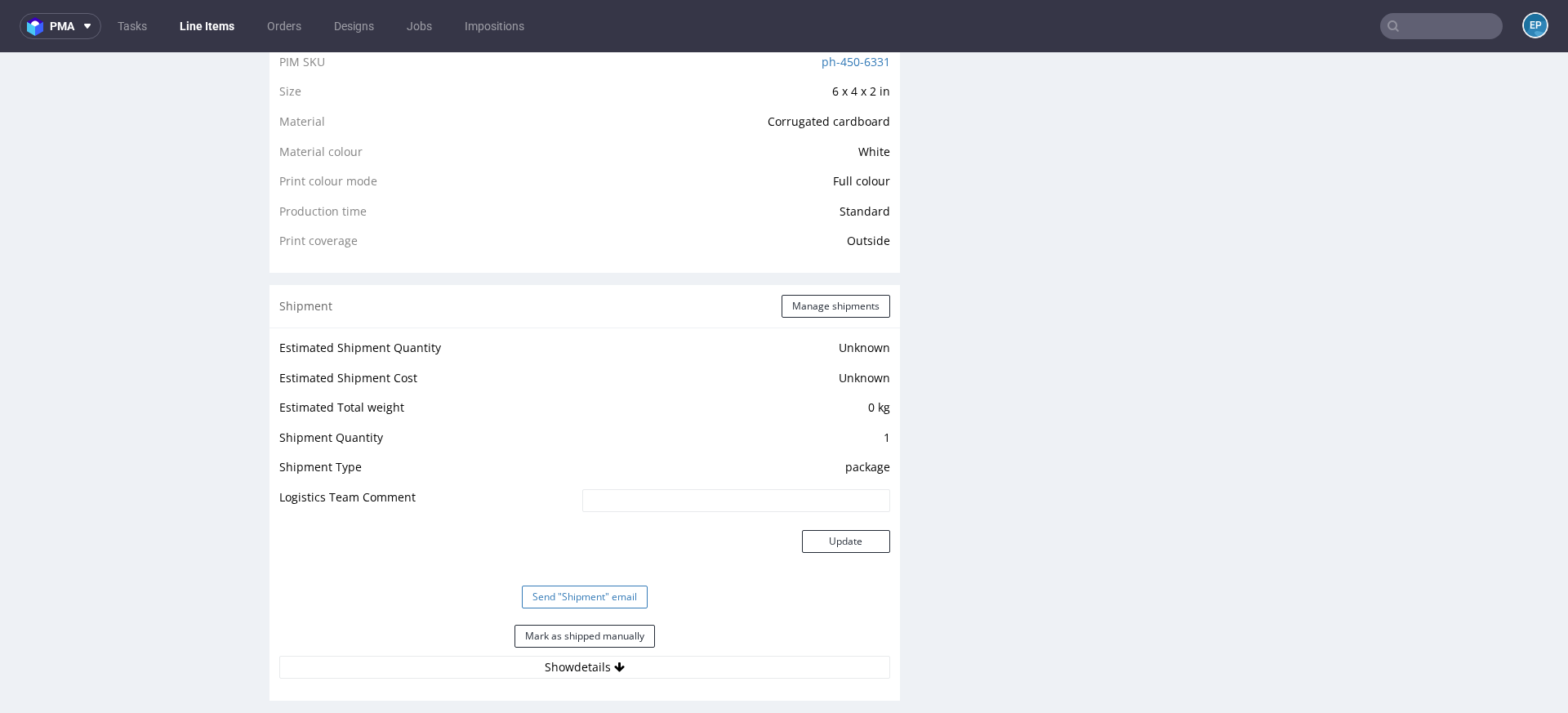
click at [612, 590] on button "Send "Shipment" email" at bounding box center [584, 596] width 126 height 22
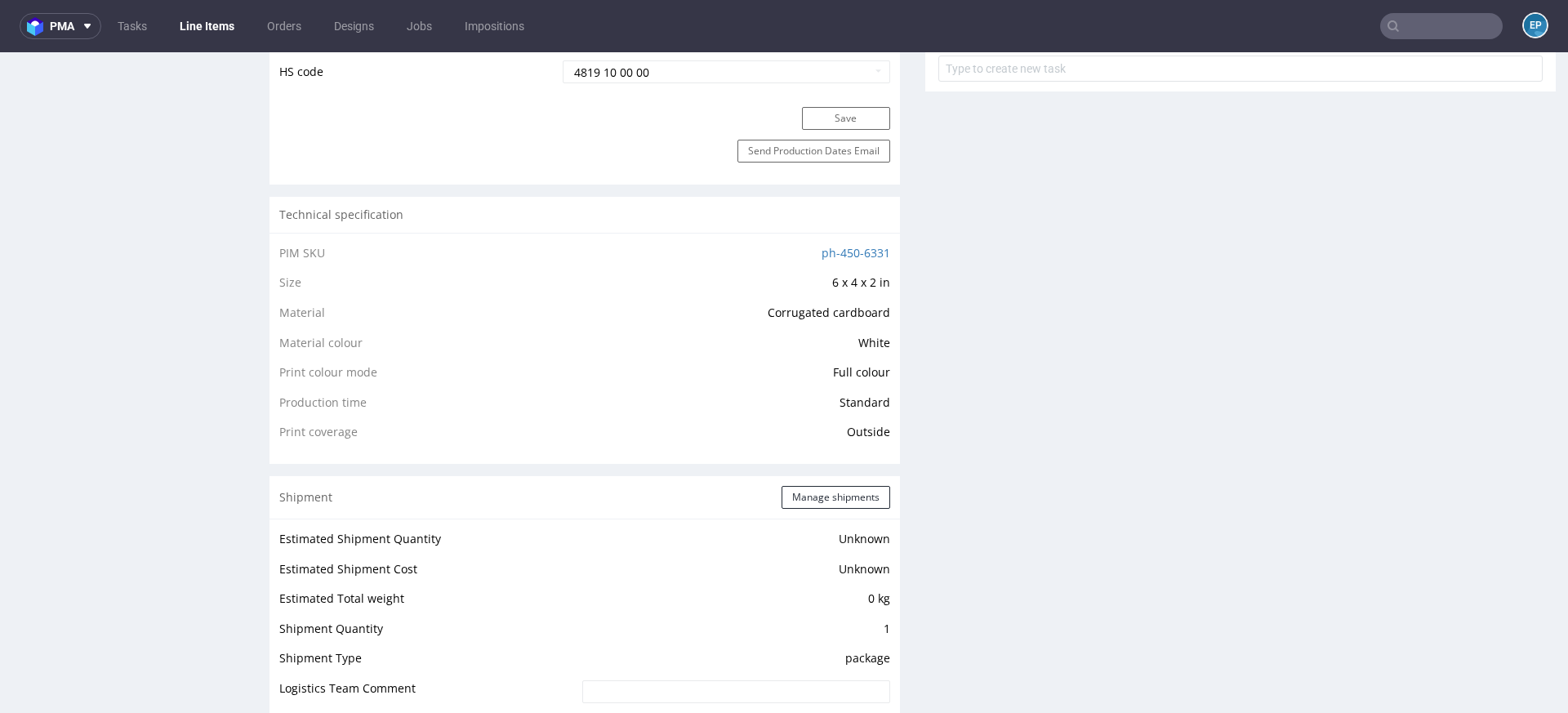
scroll to position [0, 0]
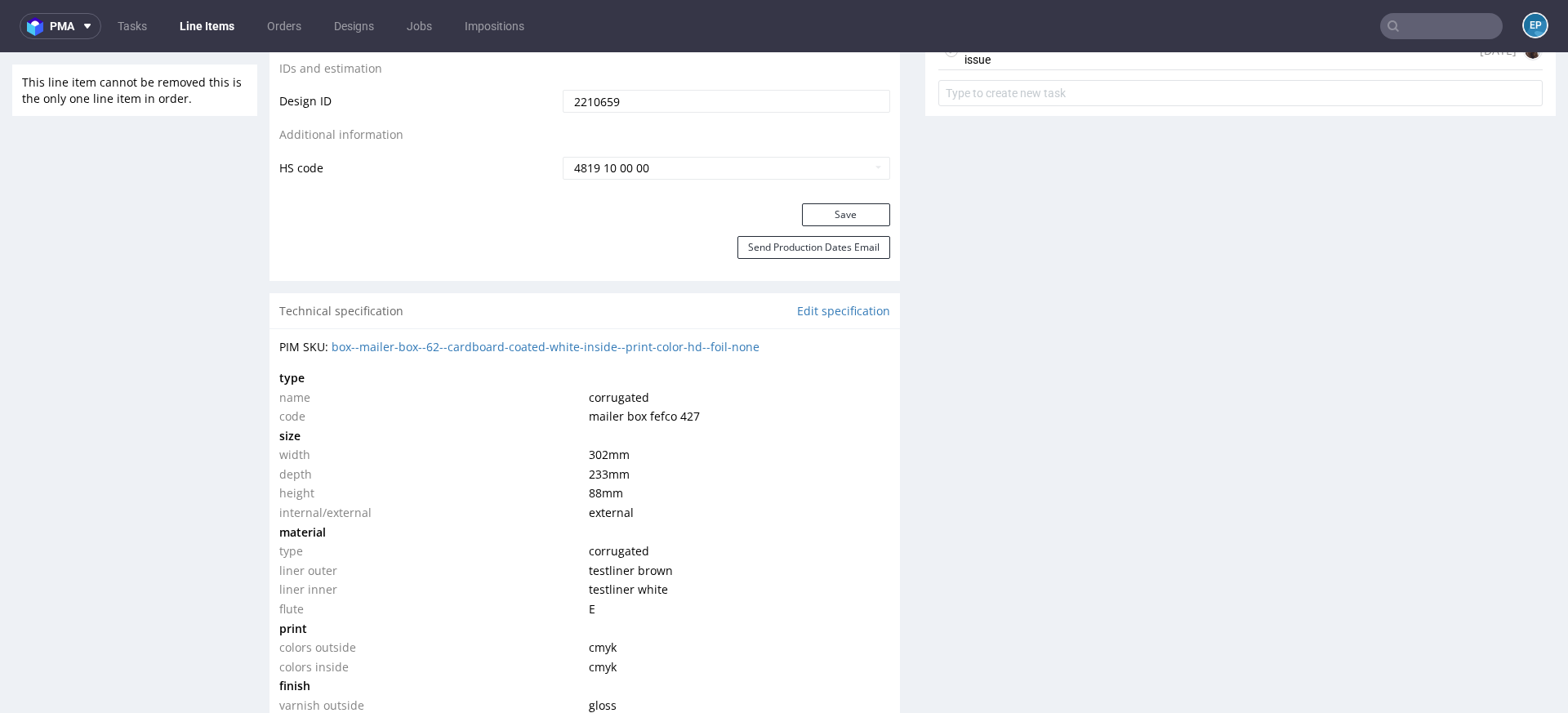
scroll to position [983, 0]
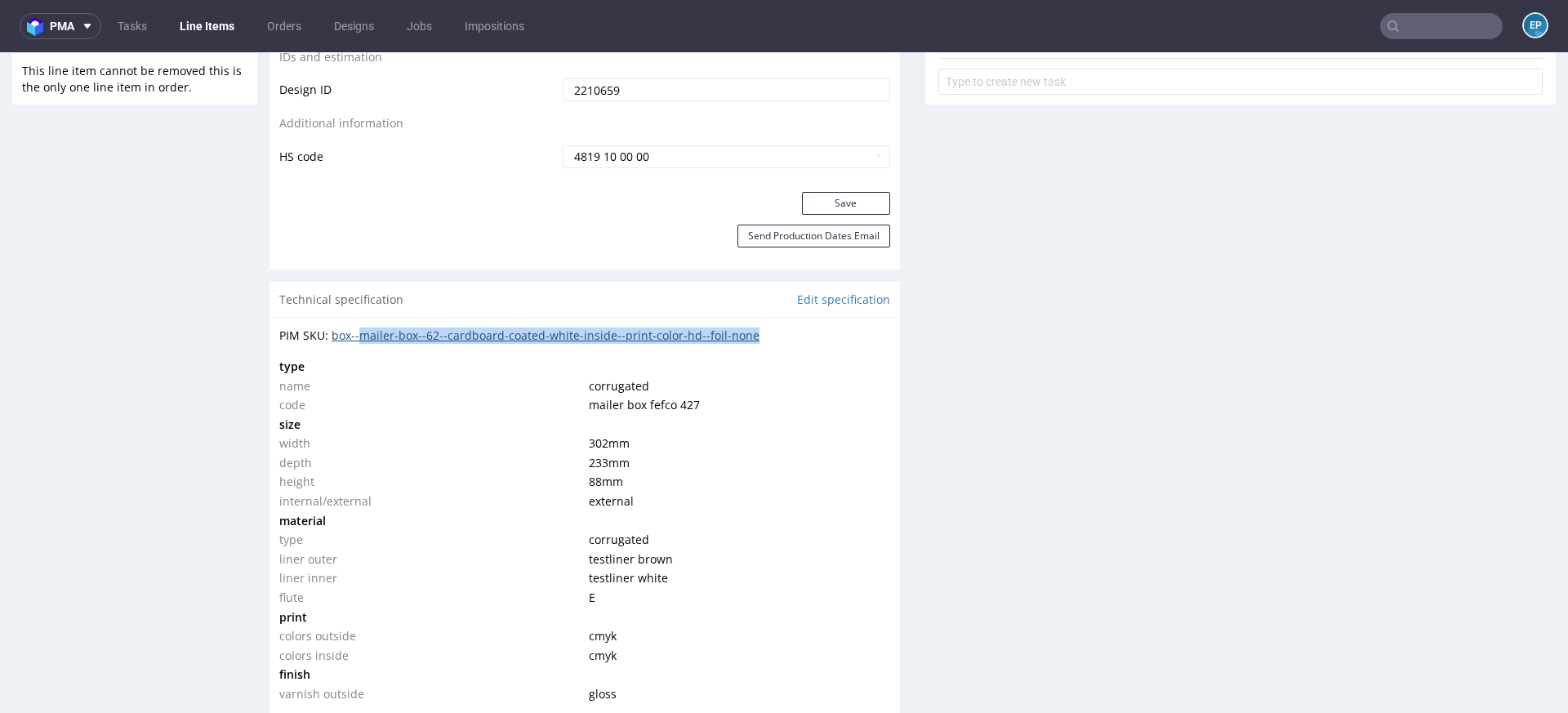
drag, startPoint x: 783, startPoint y: 333, endPoint x: 365, endPoint y: 331, distance: 418.0
click at [365, 331] on div "PIM SKU: box--mailer-box--62--cardboard-coated-white-inside--print-color-hd--fo…" at bounding box center [585, 335] width 611 height 16
copy link "mailer-box--62--cardboard-coated-white-inside--print-color-hd--foil-none"
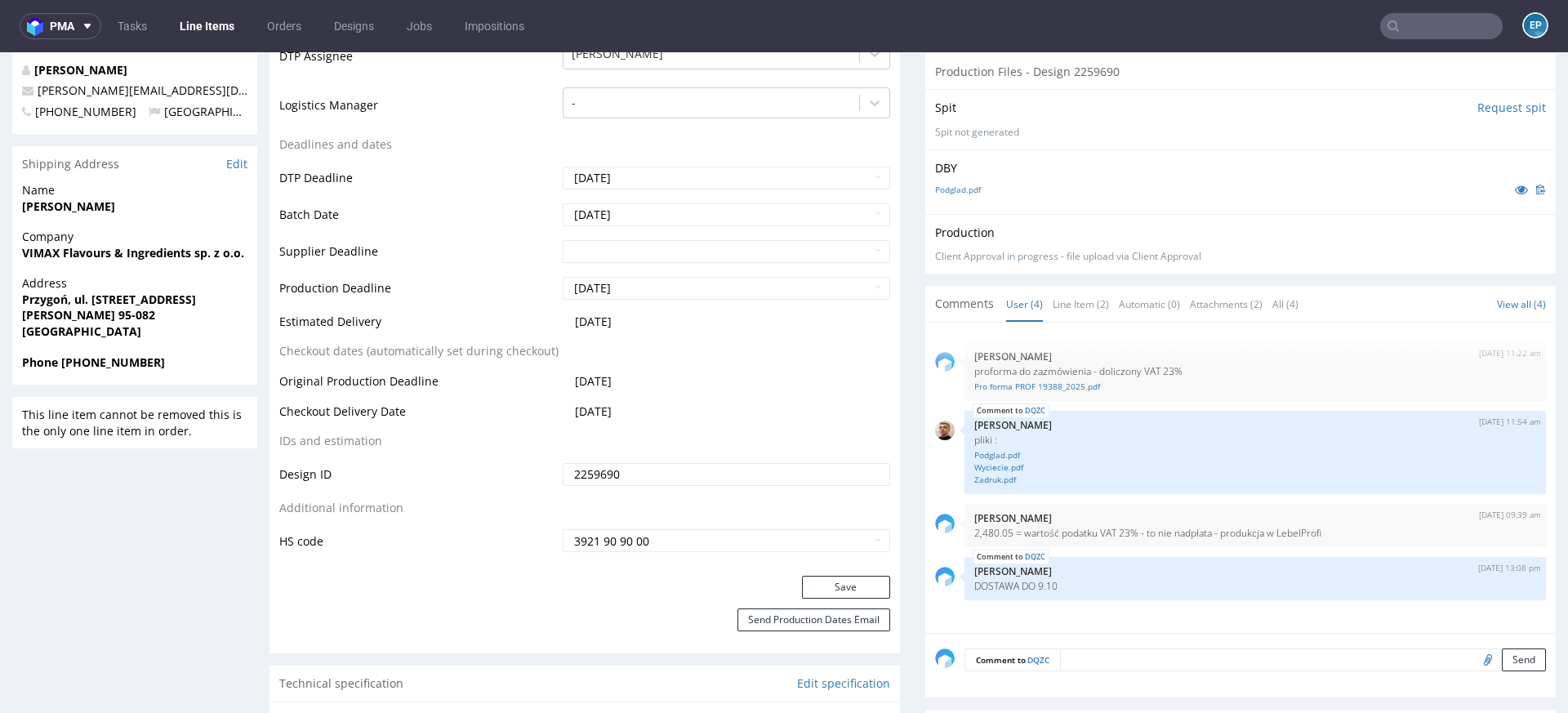
scroll to position [611, 0]
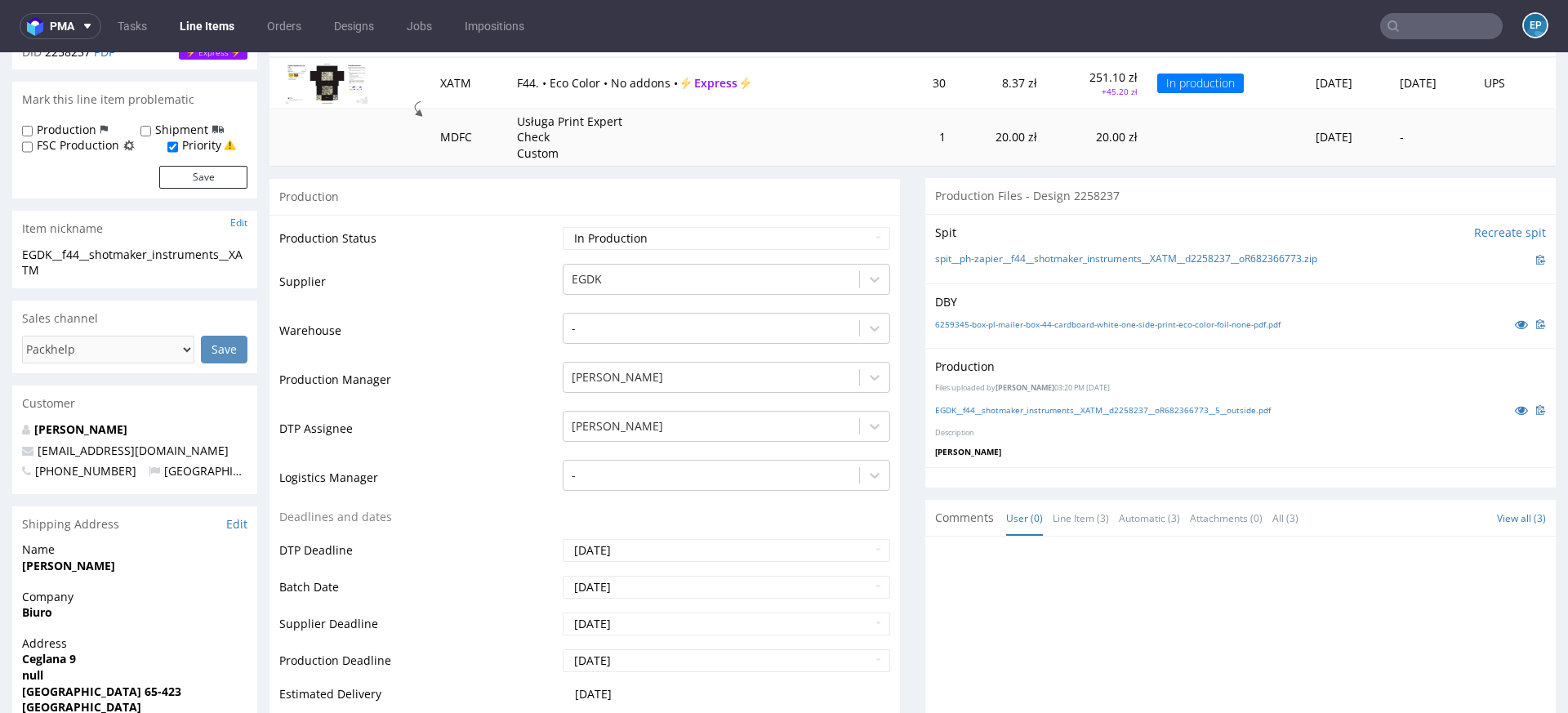
scroll to position [219, 0]
